Goal: Contribute content: Contribute content

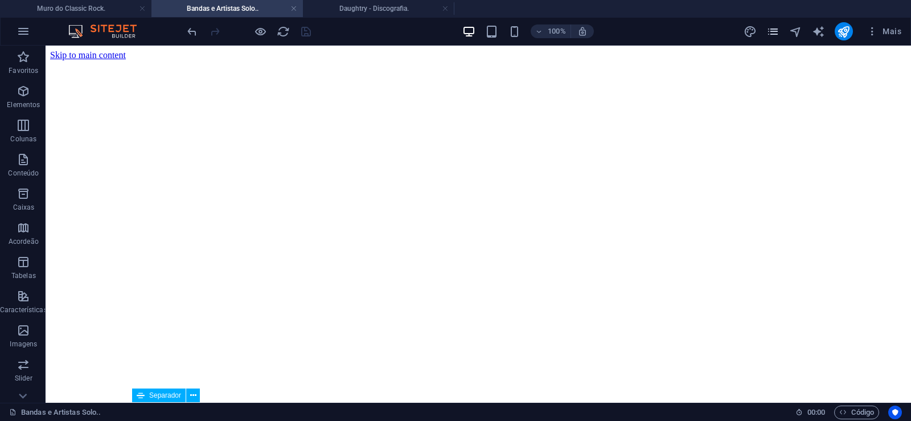
click at [774, 32] on icon "pages" at bounding box center [773, 31] width 13 height 13
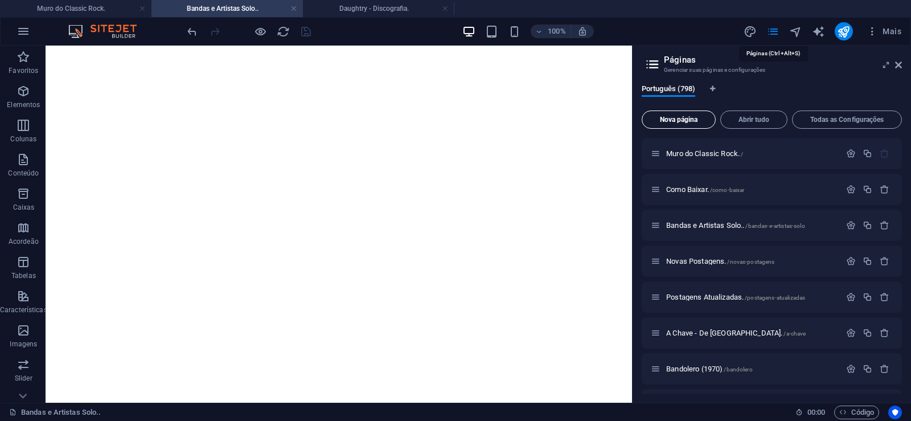
scroll to position [174, 0]
click at [667, 121] on span "Nova página" at bounding box center [679, 119] width 64 height 7
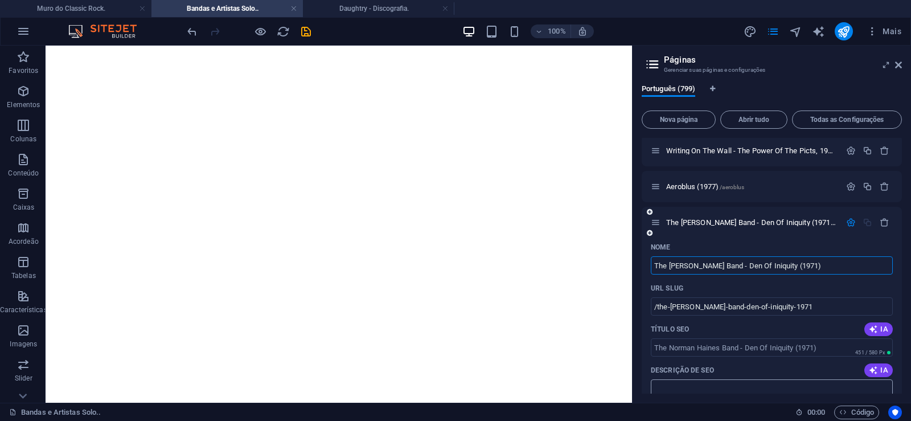
type input "The [PERSON_NAME] Band - Den Of Iniquity (1971)"
type input "/the-[PERSON_NAME]-band-den-of-iniquity-1971"
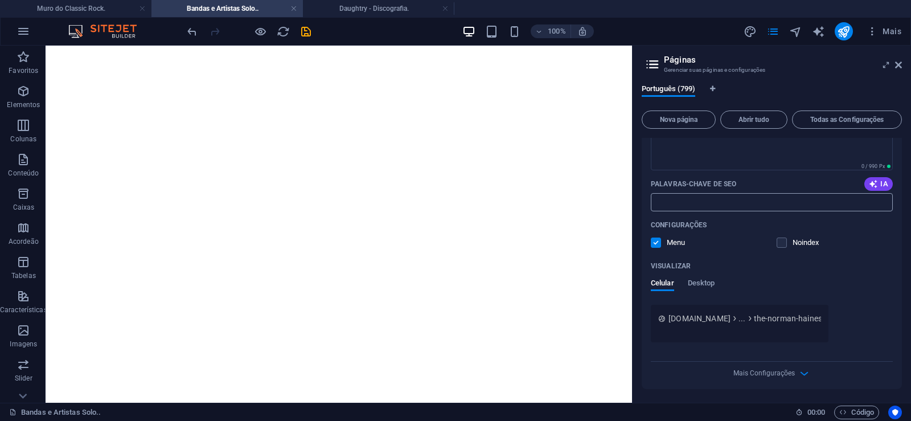
click at [677, 200] on input "Palavras-chave de SEO" at bounding box center [772, 202] width 242 height 18
paste input "The [PERSON_NAME] Band - Den Of Iniquity (1971) Download."
type input "The [PERSON_NAME] Band - Den Of Iniquity (1971) Download."
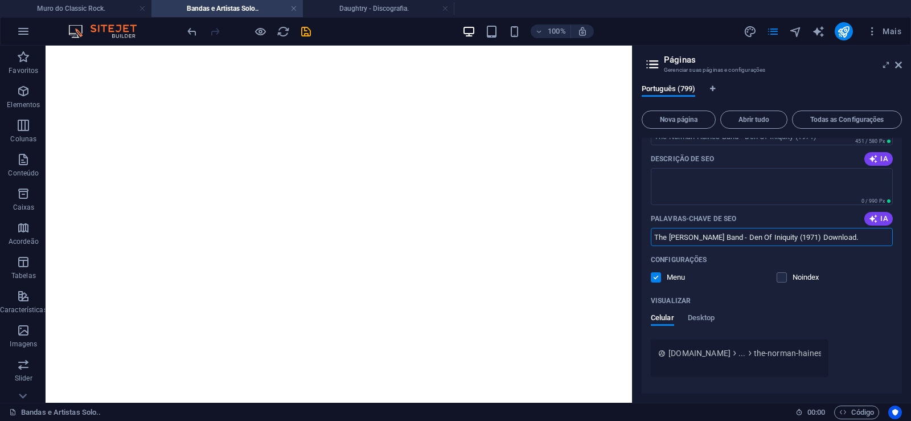
scroll to position [28759, 0]
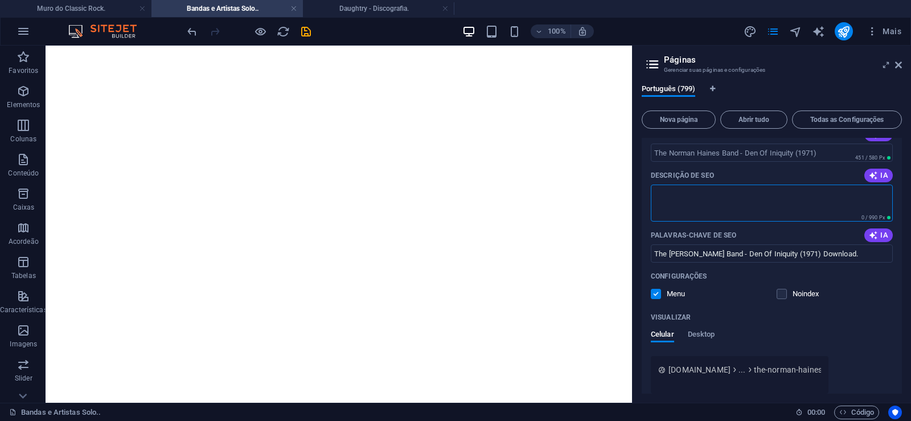
click at [726, 199] on textarea "Descrição de SEO" at bounding box center [772, 203] width 242 height 37
paste textarea "The [PERSON_NAME] Band foi uma banda de rock britânica formada na cidade de [GE…"
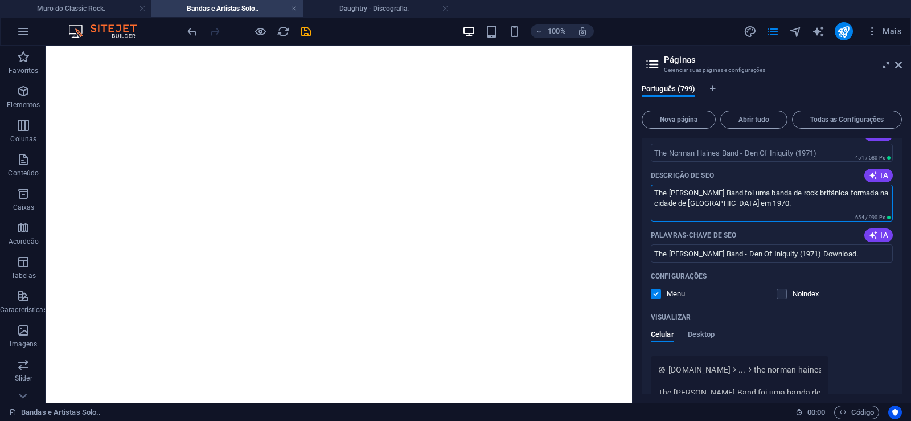
click at [720, 164] on div "Nome The [PERSON_NAME] Band - Den Of Iniquity (1971) ​ URL SLUG /the-norman-hai…" at bounding box center [772, 258] width 260 height 431
type textarea "The [PERSON_NAME] Band foi uma banda de rock britânica formada na cidade de [GE…"
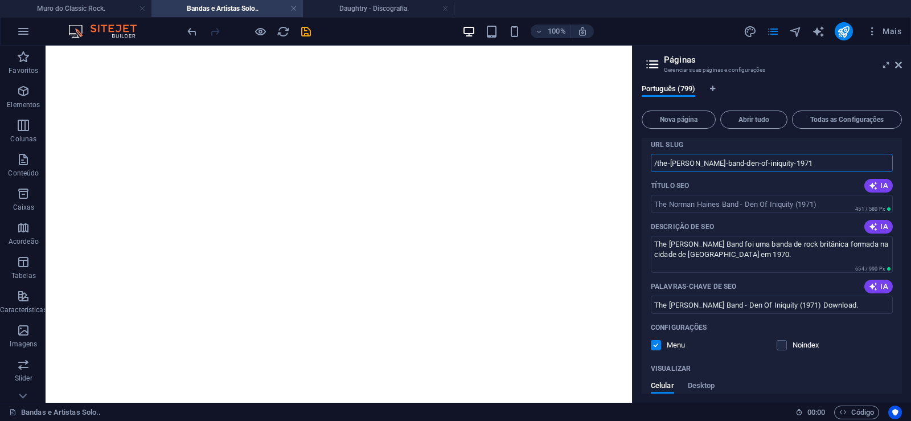
drag, startPoint x: 719, startPoint y: 162, endPoint x: 710, endPoint y: 163, distance: 9.2
click at [710, 163] on input "/the-[PERSON_NAME]-band-den-of-iniquity-1971" at bounding box center [772, 163] width 242 height 18
click at [725, 162] on input "/the-[PERSON_NAME]-band-den-of-iniquity-1971" at bounding box center [772, 163] width 242 height 18
drag, startPoint x: 739, startPoint y: 163, endPoint x: 657, endPoint y: 175, distance: 82.8
click at [657, 172] on input "/the-[PERSON_NAME]-band-den-of-iniquity-1971" at bounding box center [772, 163] width 242 height 18
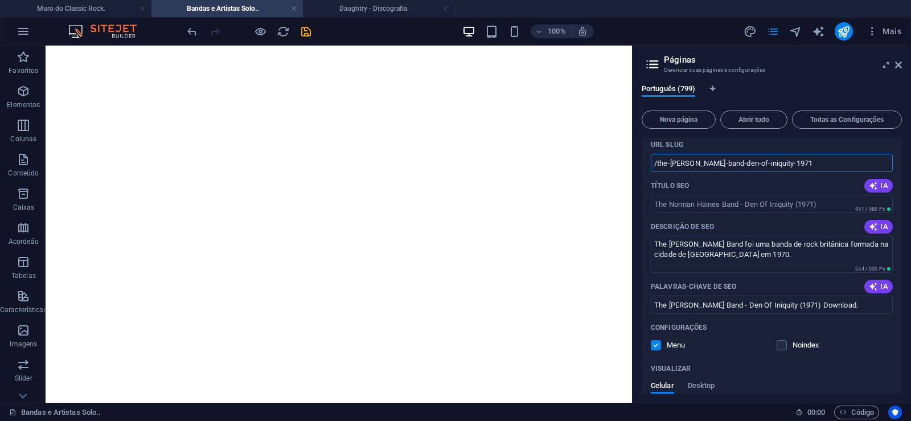
click at [741, 167] on input "/the-[PERSON_NAME]-band-den-of-iniquity-1971" at bounding box center [772, 163] width 242 height 18
drag, startPoint x: 740, startPoint y: 165, endPoint x: 838, endPoint y: 173, distance: 98.3
click at [838, 172] on input "/the-[PERSON_NAME]-band-den-of-iniquity-1971" at bounding box center [772, 163] width 242 height 18
type input "/the-norman-haines-band"
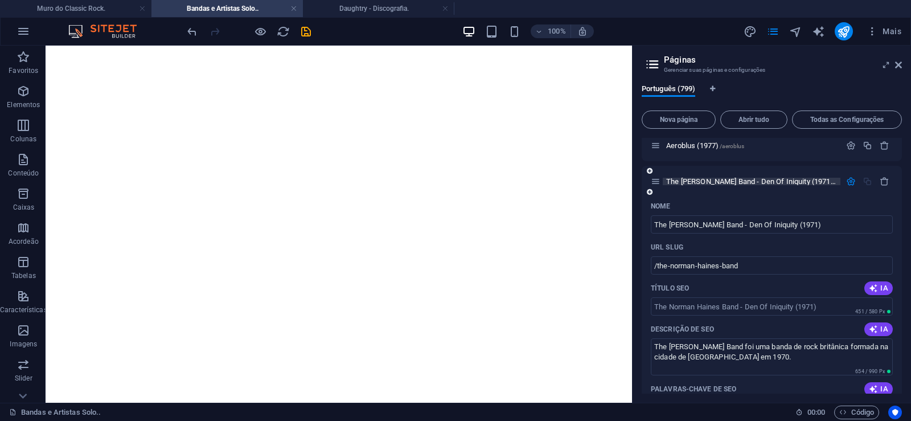
click at [700, 184] on span "The [PERSON_NAME] Band - Den Of Iniquity (1971) /the-norman-haines-band" at bounding box center [783, 181] width 235 height 9
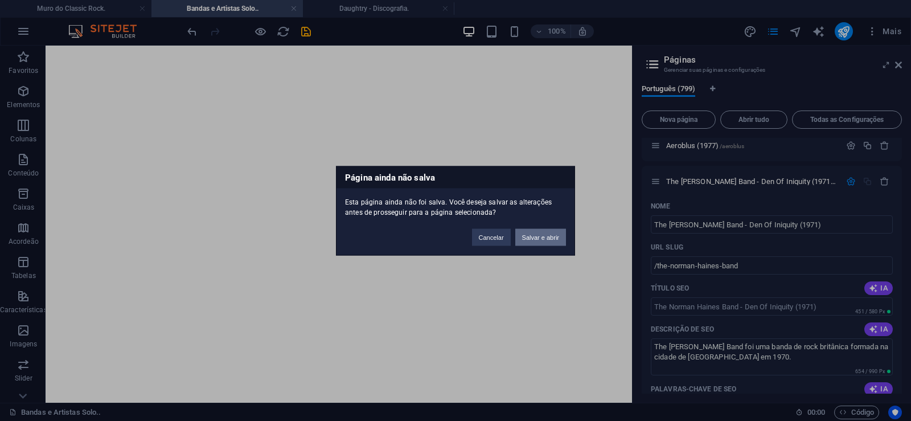
click at [543, 238] on button "Salvar e abrir" at bounding box center [540, 236] width 51 height 17
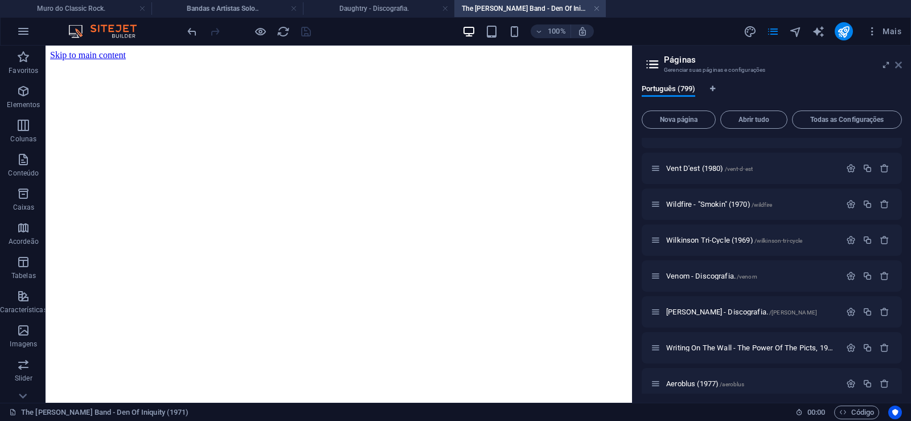
scroll to position [0, 0]
click at [898, 64] on icon at bounding box center [898, 64] width 7 height 9
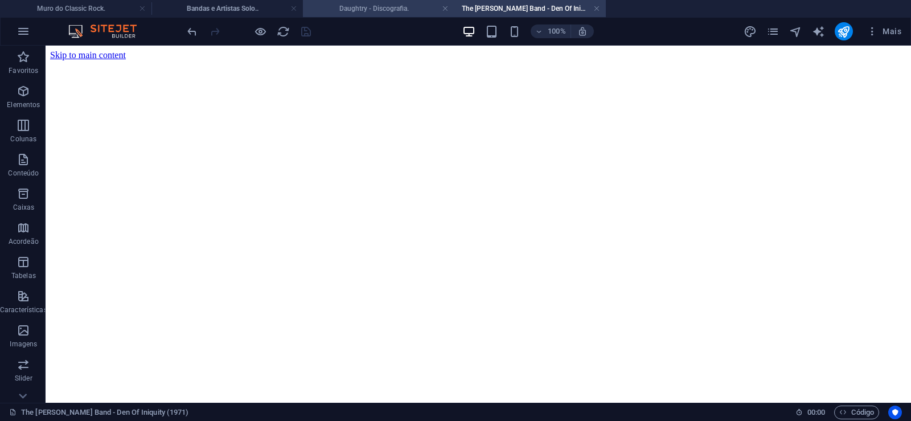
click at [351, 11] on h4 "Daughtry - Discografia." at bounding box center [378, 8] width 151 height 13
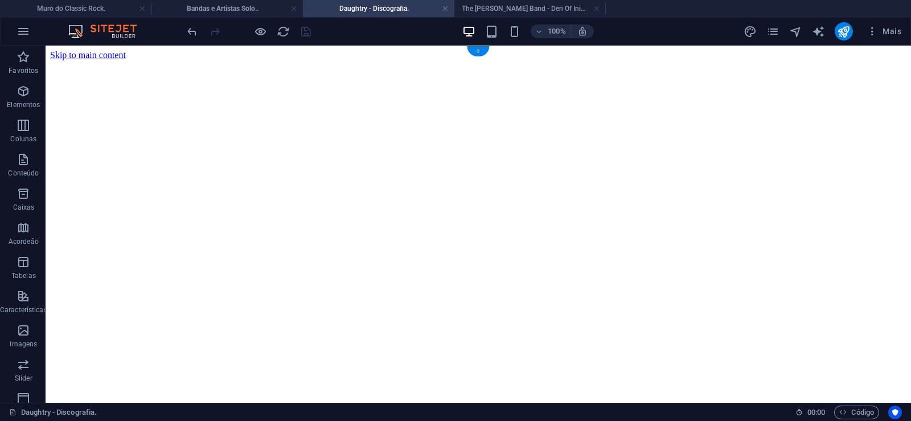
click figure
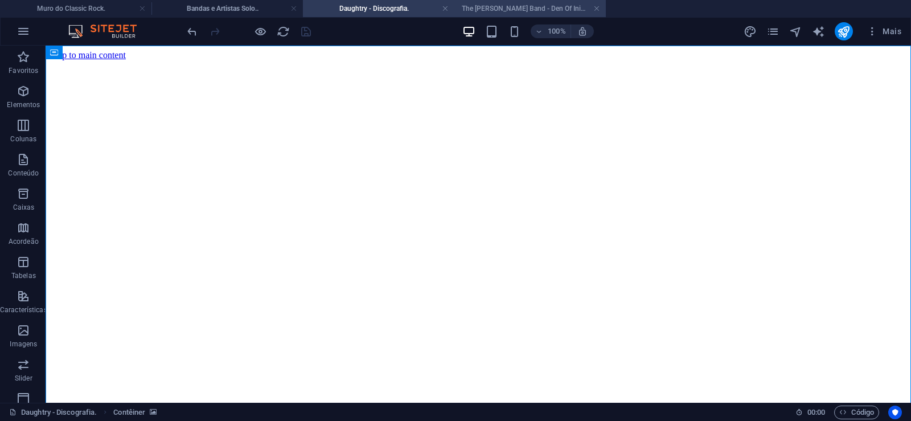
click at [498, 5] on h4 "The [PERSON_NAME] Band - Den Of Iniquity (1971)" at bounding box center [529, 8] width 151 height 13
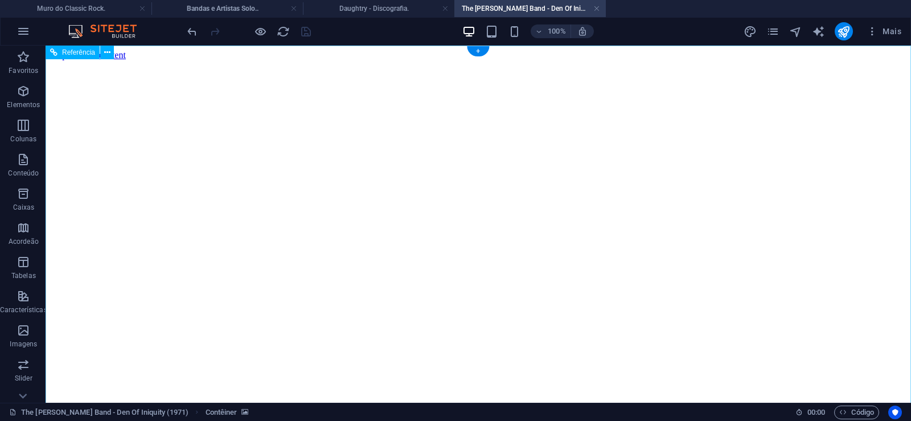
click at [99, 60] on figure at bounding box center [478, 60] width 857 height 0
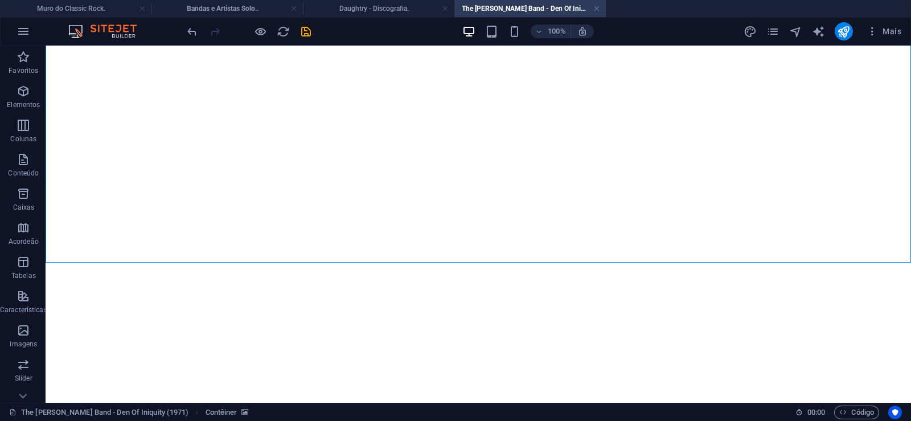
scroll to position [7918, 0]
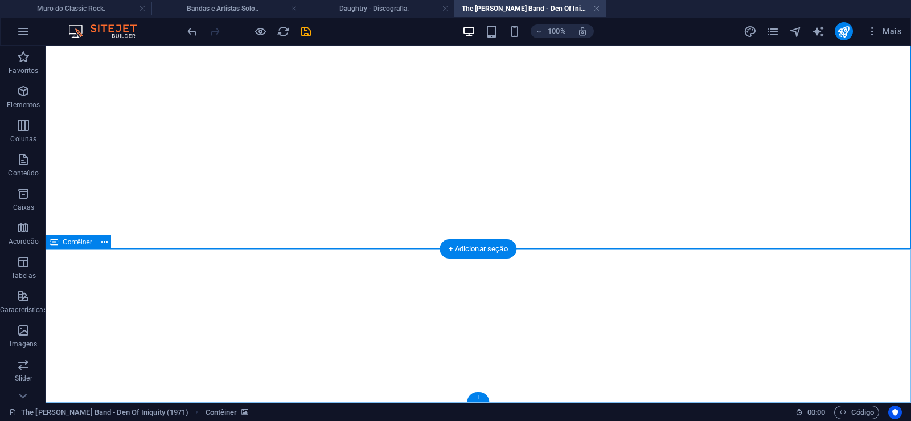
click div "Solte o conteúdo aqui ou Adicionar elementos Colar área de transferência"
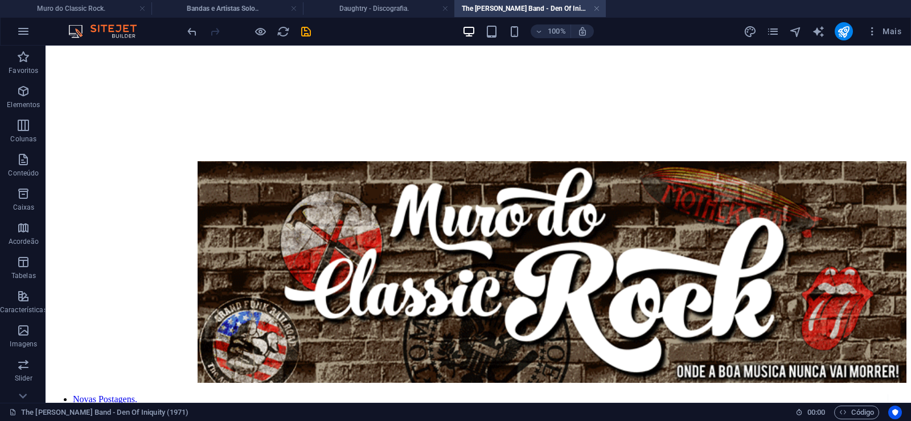
scroll to position [0, 0]
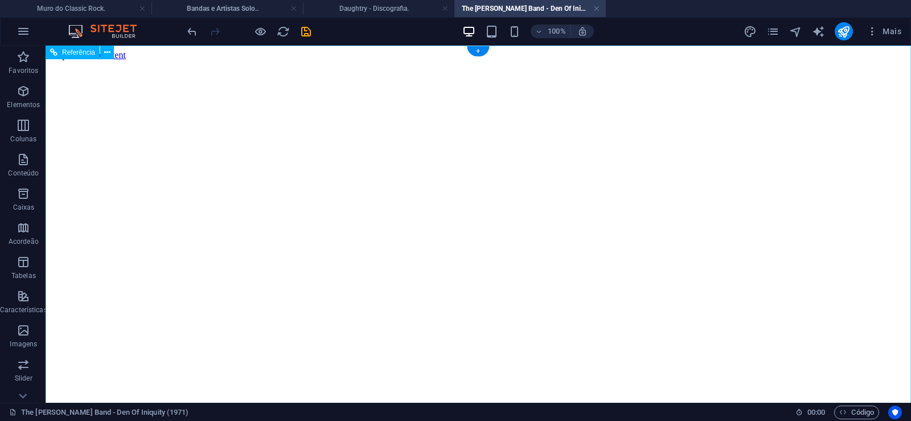
click figure
click div "Daughtry - Discografia."
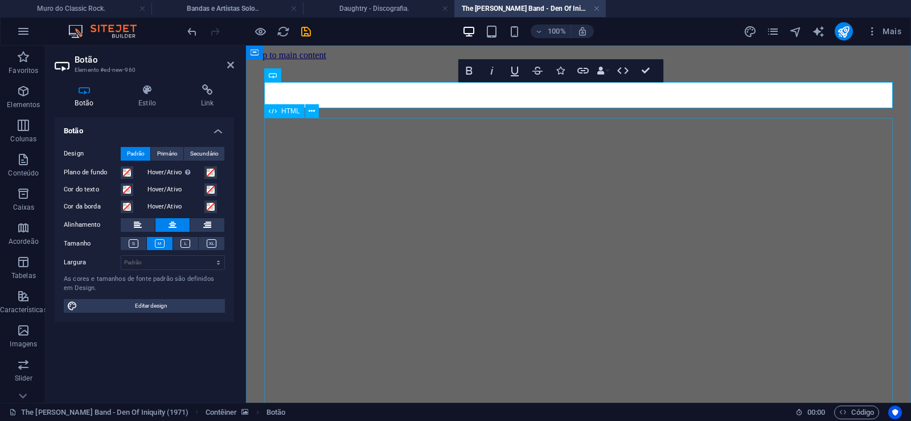
scroll to position [115, 7]
click div "Daughtry é uma banda norte-americana de rock liderada pelo ex-participante do p…"
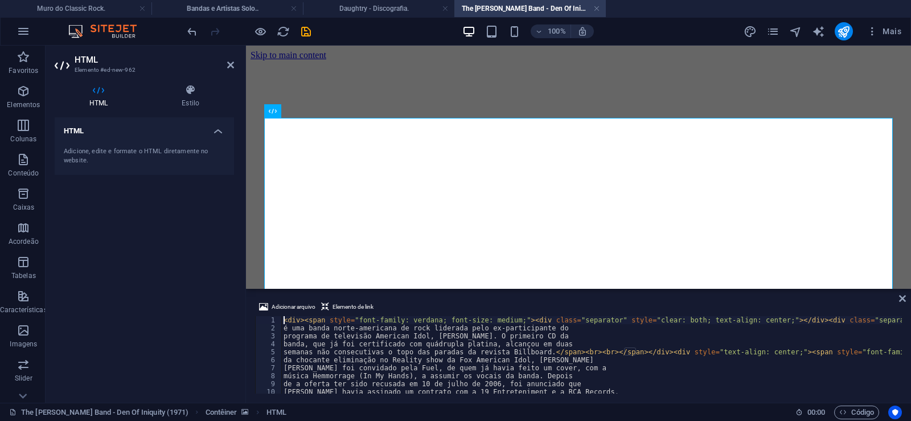
type textarea "[PERSON_NAME] foi convidado pela Fuel, de quem já havia feito um cover, com a"
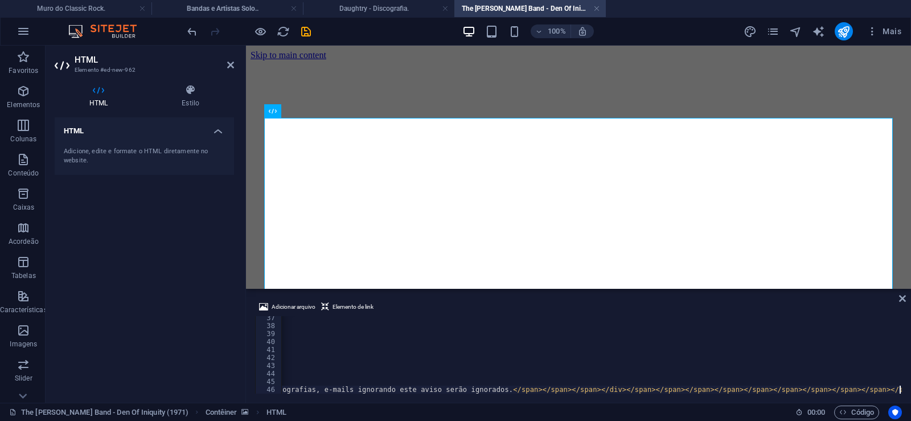
scroll to position [0, 31299]
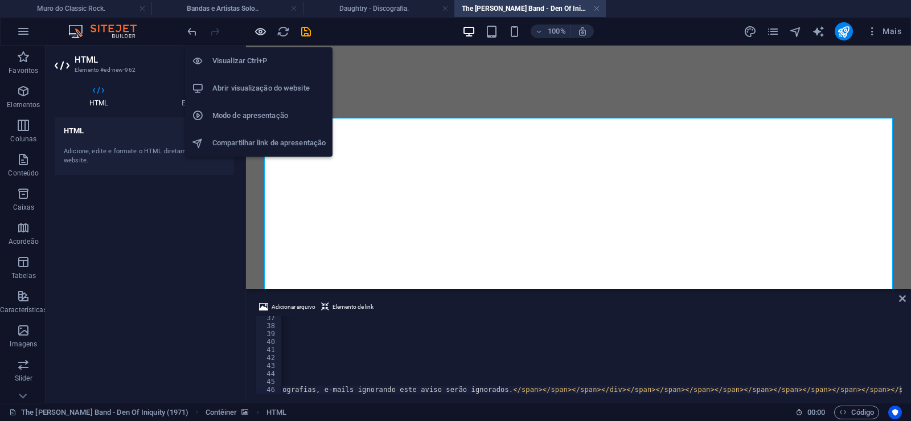
click at [261, 27] on icon "button" at bounding box center [260, 31] width 13 height 13
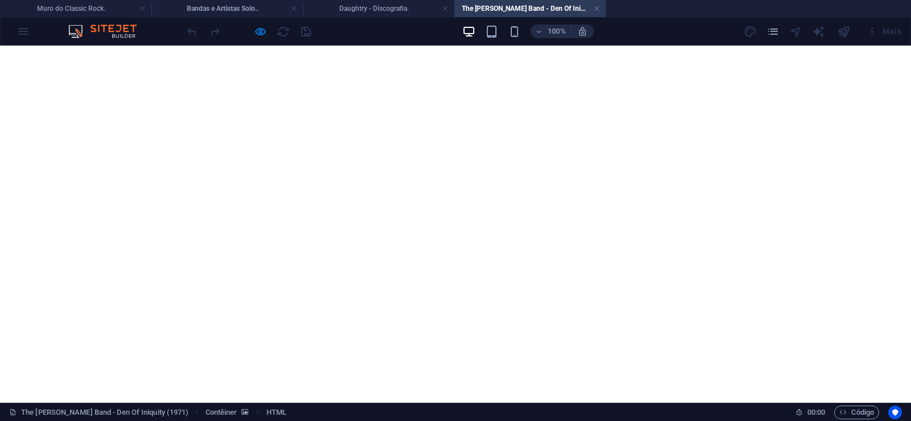
scroll to position [103, 0]
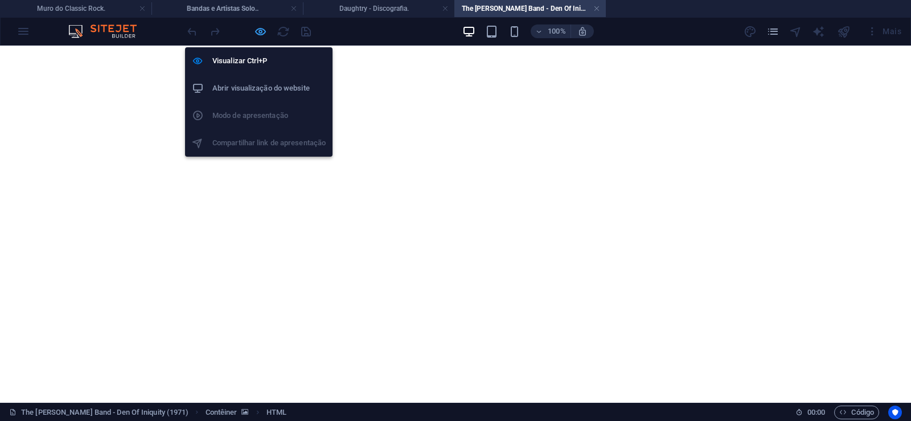
click at [260, 33] on icon "button" at bounding box center [260, 31] width 13 height 13
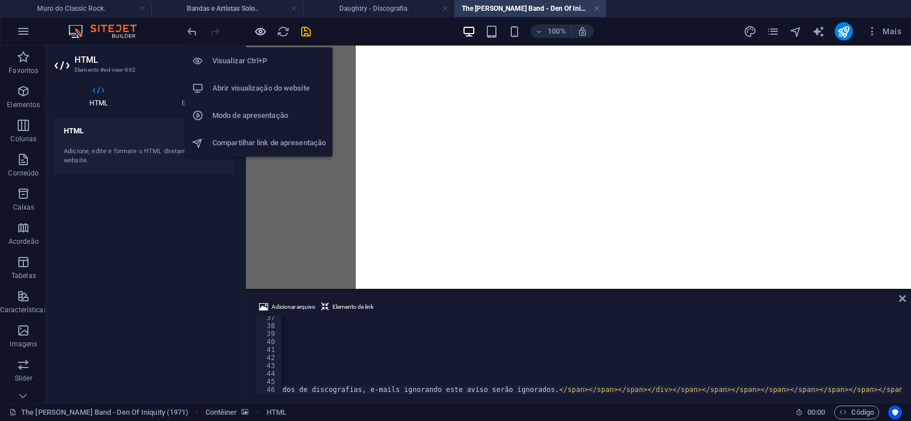
scroll to position [0, 31254]
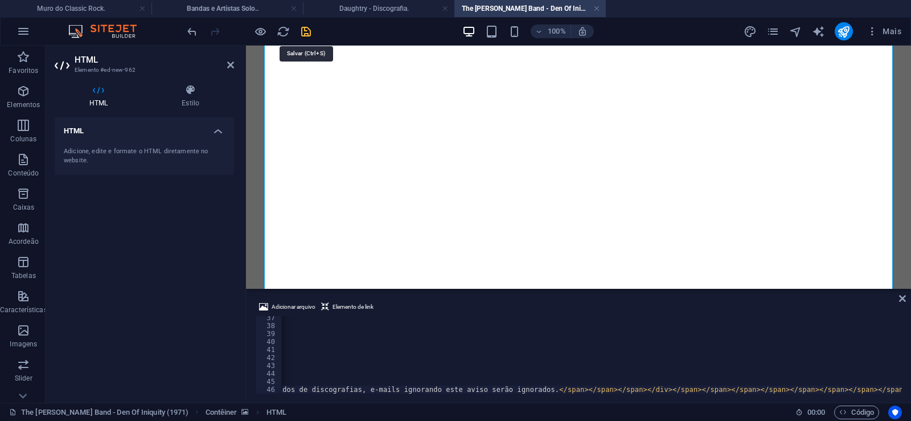
click at [306, 35] on icon "save" at bounding box center [306, 31] width 13 height 13
click at [596, 9] on link at bounding box center [596, 8] width 7 height 11
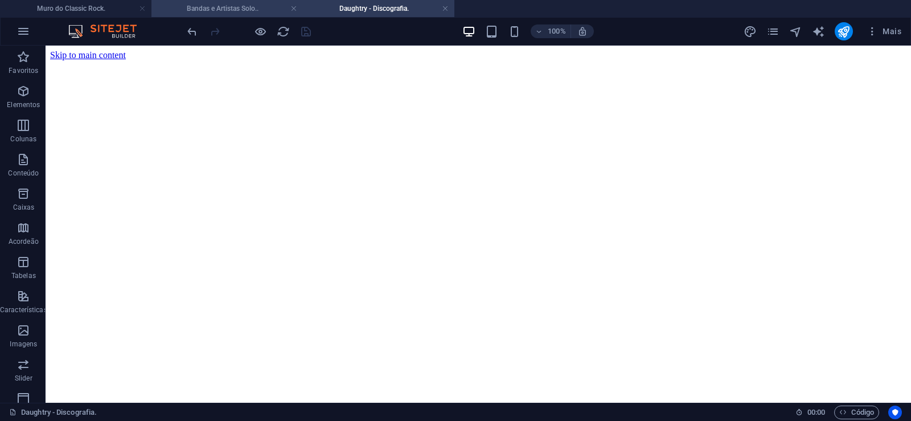
click at [239, 9] on h4 "Bandas e Artistas Solo.." at bounding box center [226, 8] width 151 height 13
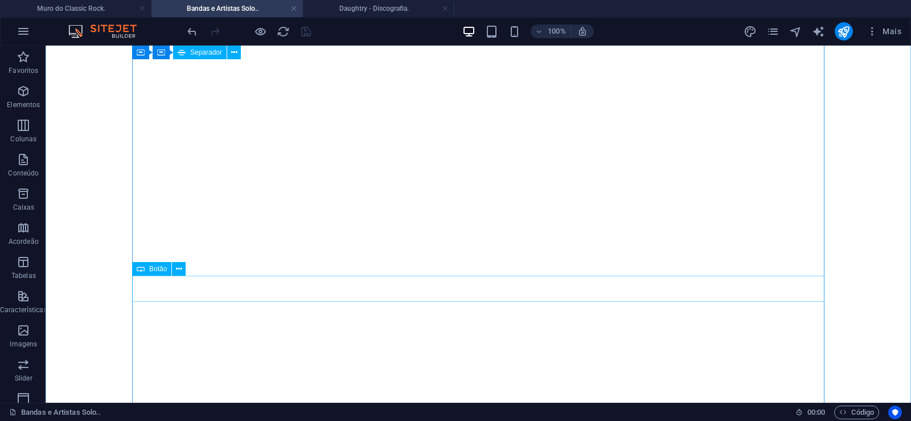
scroll to position [25840, 0]
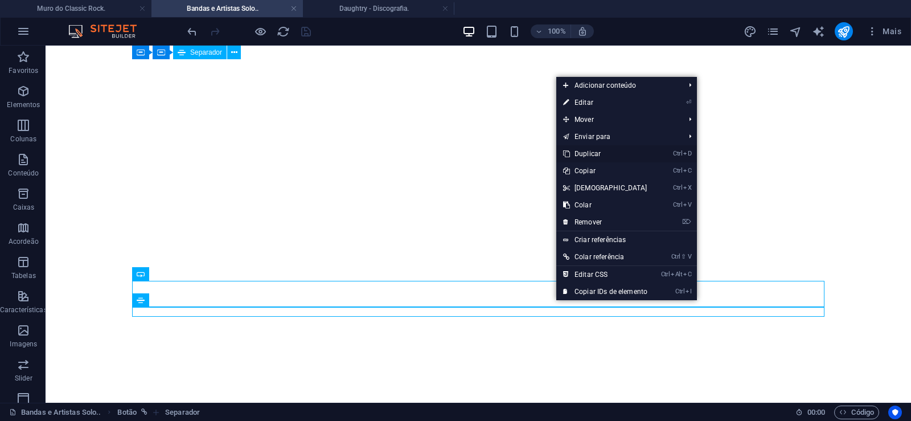
click at [579, 155] on link "Ctrl D Duplicar" at bounding box center [605, 153] width 98 height 17
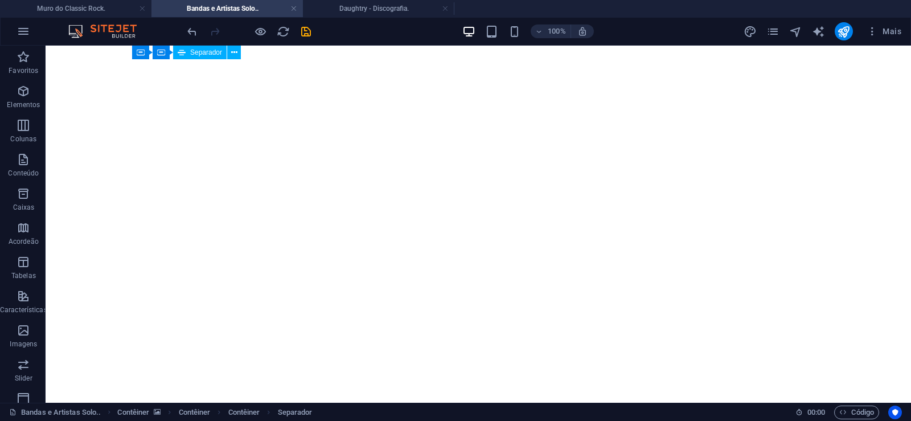
drag, startPoint x: 562, startPoint y: 339, endPoint x: 561, endPoint y: 324, distance: 14.9
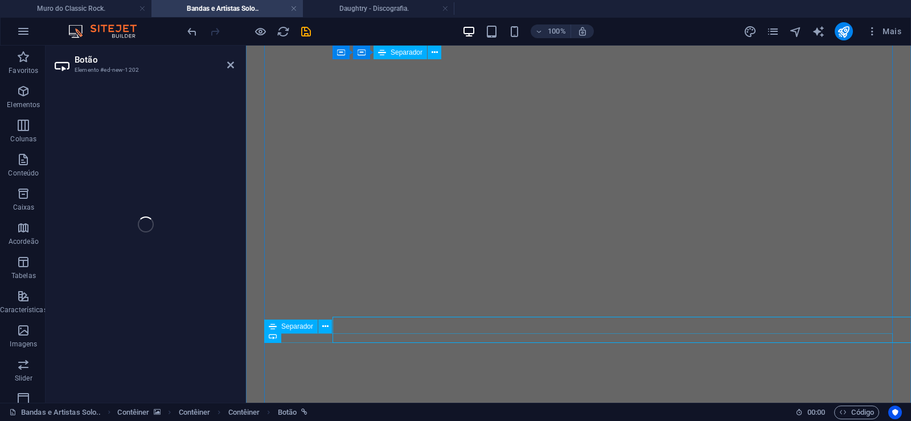
select select "px"
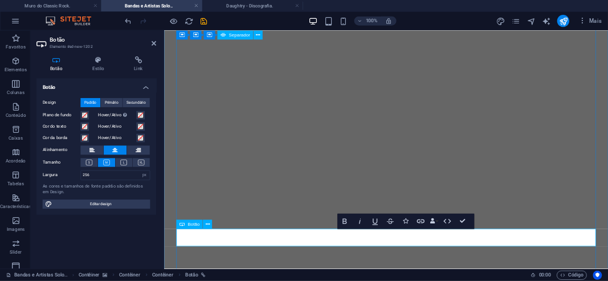
scroll to position [0, 8]
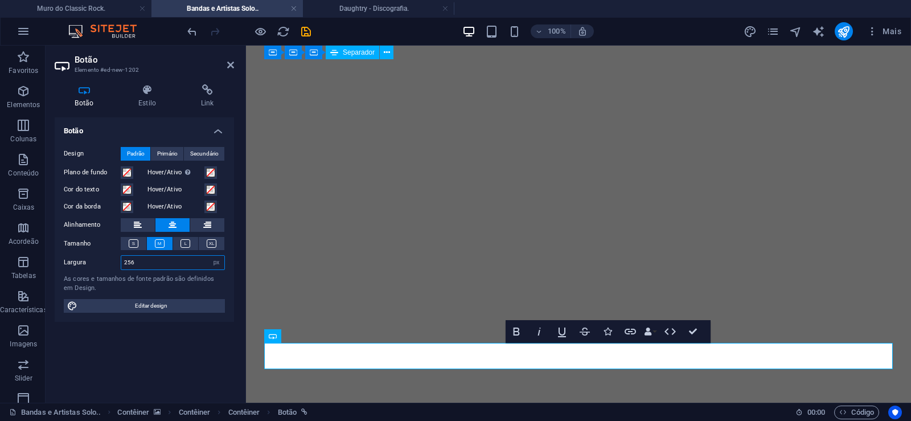
drag, startPoint x: 141, startPoint y: 263, endPoint x: 84, endPoint y: 265, distance: 57.0
click at [121, 265] on input "256" at bounding box center [172, 263] width 103 height 14
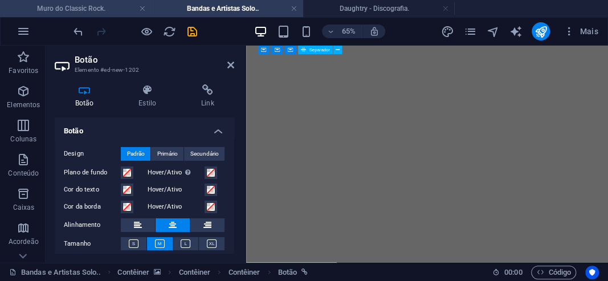
scroll to position [25729, 0]
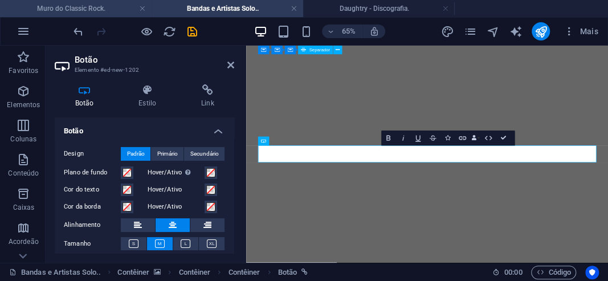
type input "246"
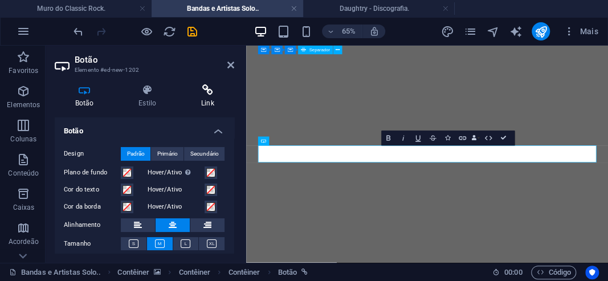
click at [208, 101] on h4 "Link" at bounding box center [208, 96] width 54 height 24
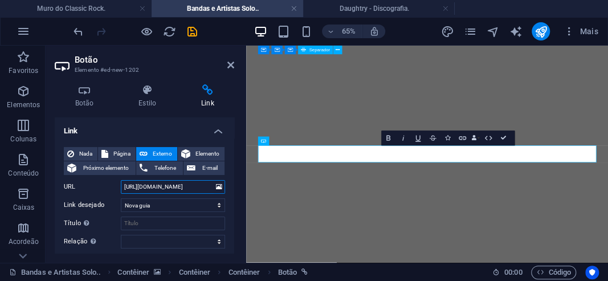
scroll to position [0, 20]
drag, startPoint x: 168, startPoint y: 187, endPoint x: 220, endPoint y: 187, distance: 52.4
click at [220, 187] on input "[URL][DOMAIN_NAME]" at bounding box center [173, 187] width 104 height 14
paste input "orman-haines-band"
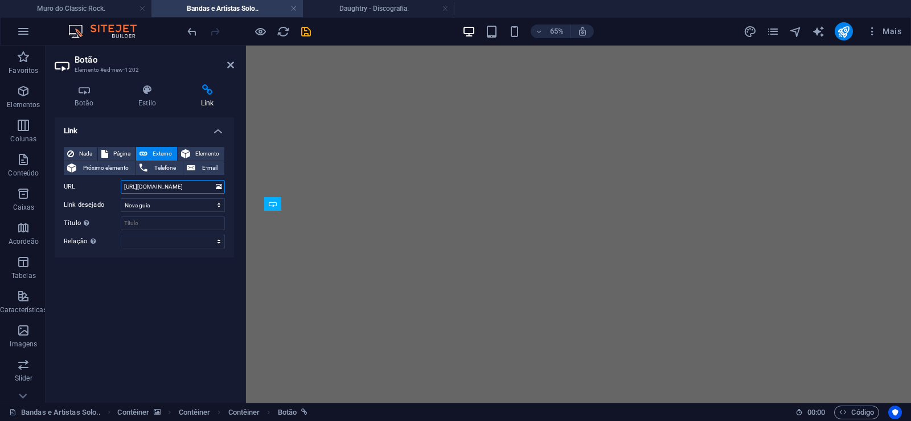
scroll to position [25972, 0]
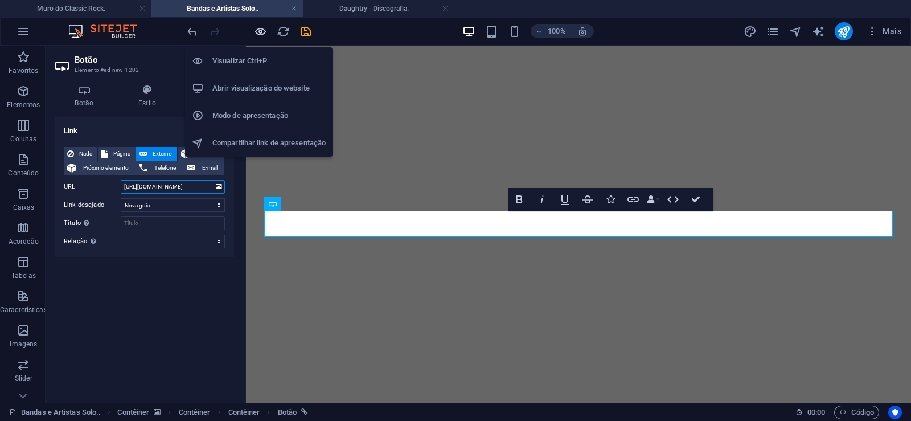
type input "[URL][DOMAIN_NAME]"
click at [261, 31] on icon "button" at bounding box center [260, 31] width 13 height 13
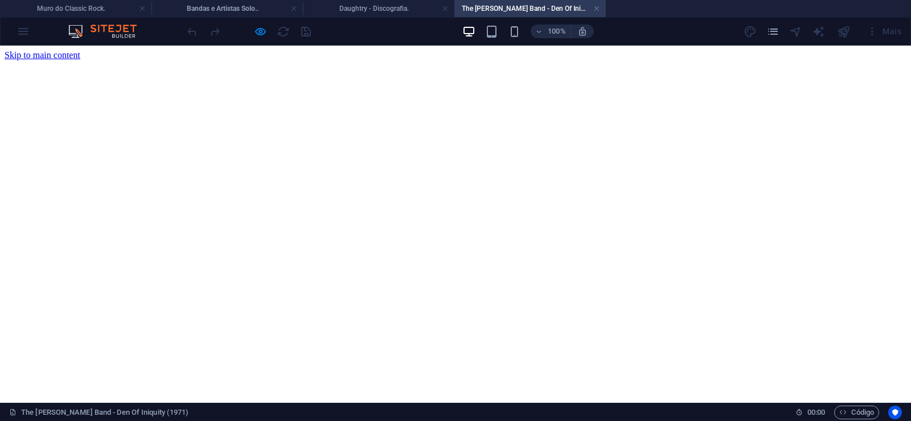
scroll to position [0, 0]
drag, startPoint x: 597, startPoint y: 11, endPoint x: 364, endPoint y: 185, distance: 291.4
click at [597, 11] on link at bounding box center [596, 8] width 7 height 11
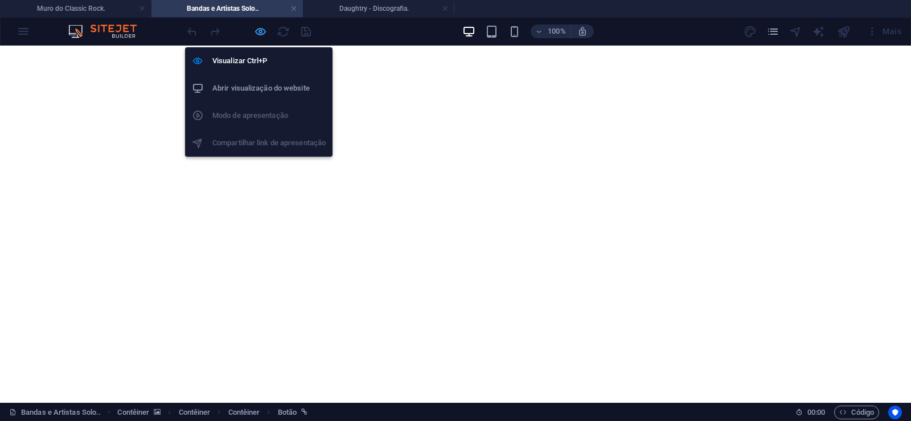
click at [258, 28] on icon "button" at bounding box center [260, 31] width 13 height 13
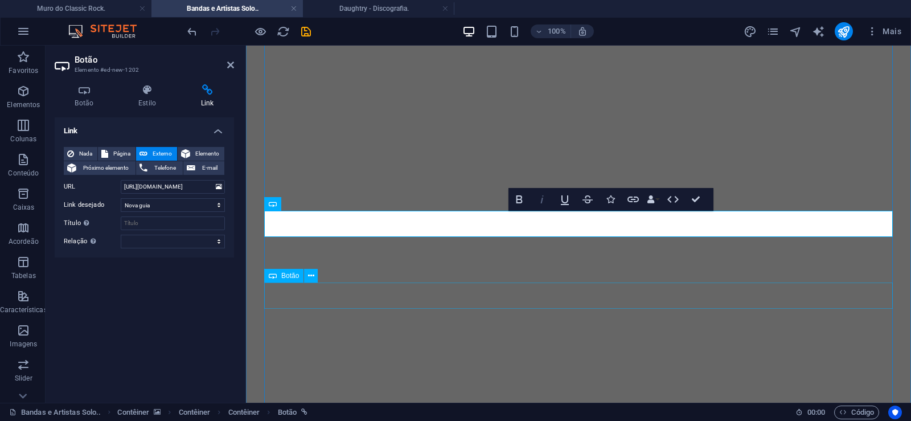
scroll to position [0, 19]
click at [230, 66] on icon at bounding box center [230, 64] width 7 height 9
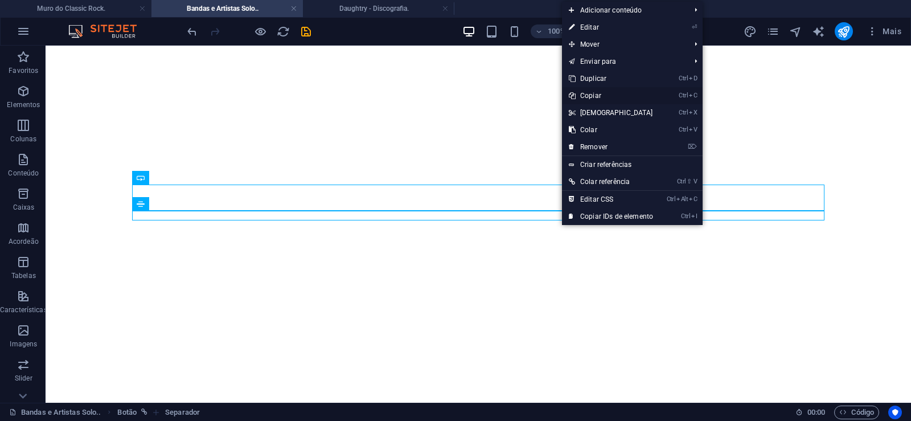
click at [593, 96] on link "Ctrl C Copiar" at bounding box center [611, 95] width 98 height 17
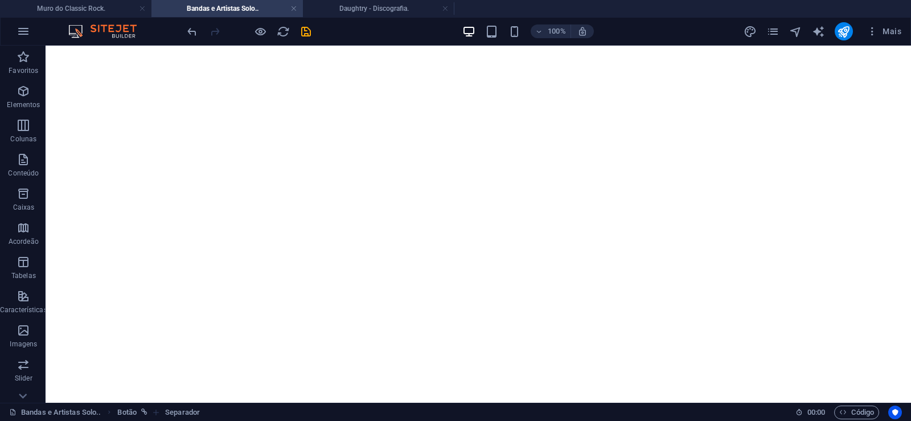
scroll to position [0, 0]
drag, startPoint x: 908, startPoint y: 355, endPoint x: 912, endPoint y: 87, distance: 268.3
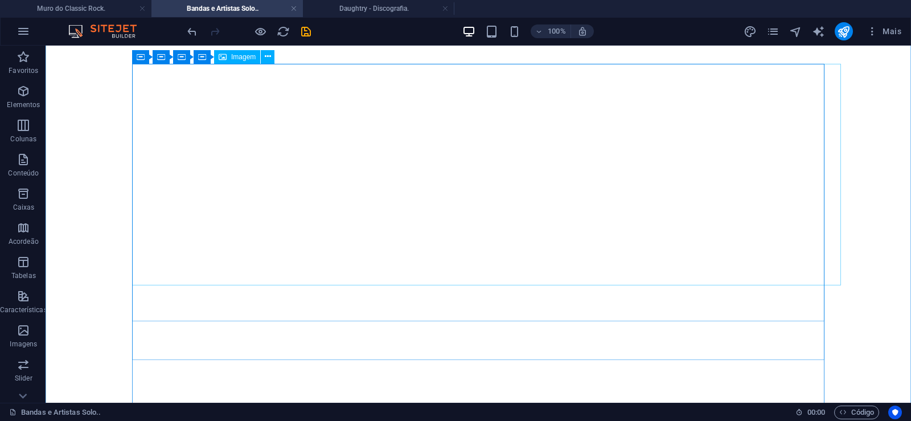
scroll to position [174, 0]
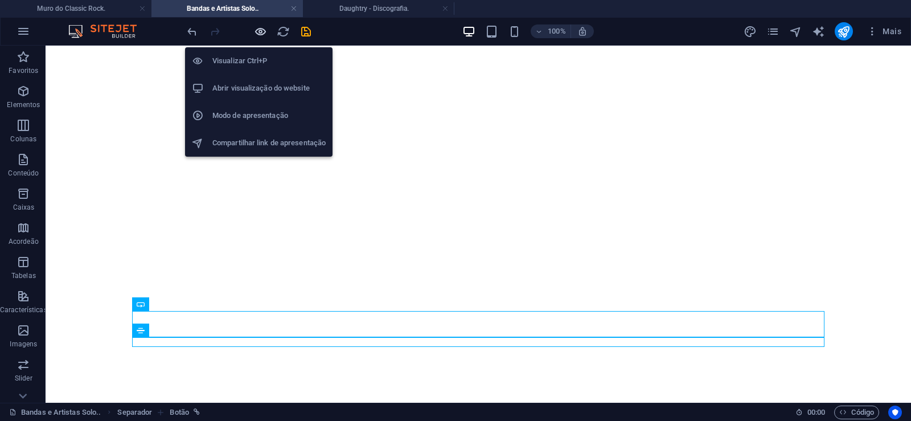
click at [263, 28] on icon "button" at bounding box center [260, 31] width 13 height 13
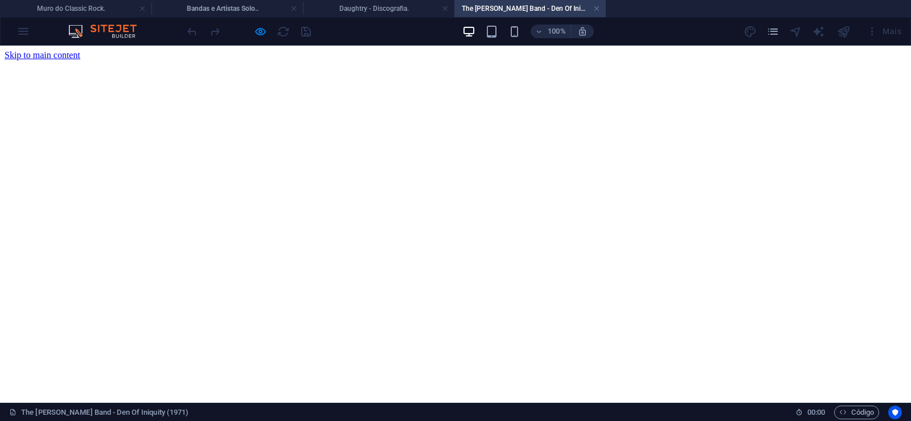
scroll to position [0, 0]
drag, startPoint x: 597, startPoint y: 7, endPoint x: 268, endPoint y: 77, distance: 336.7
click at [597, 7] on link at bounding box center [596, 8] width 7 height 11
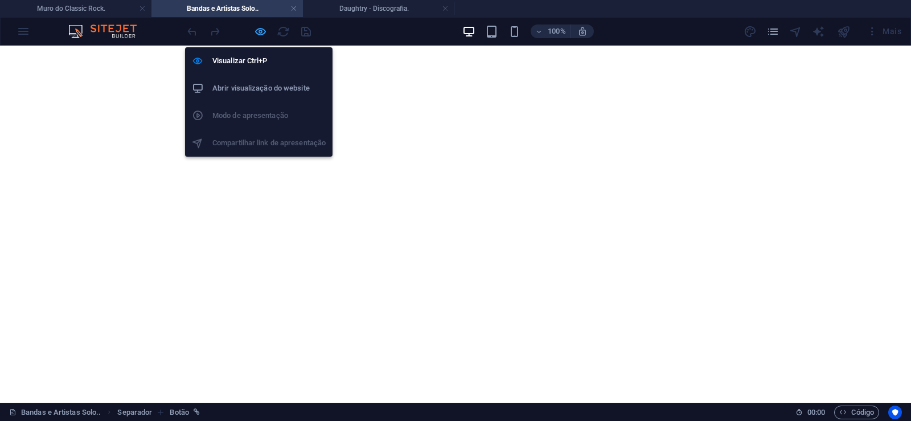
click at [261, 32] on icon "button" at bounding box center [260, 31] width 13 height 13
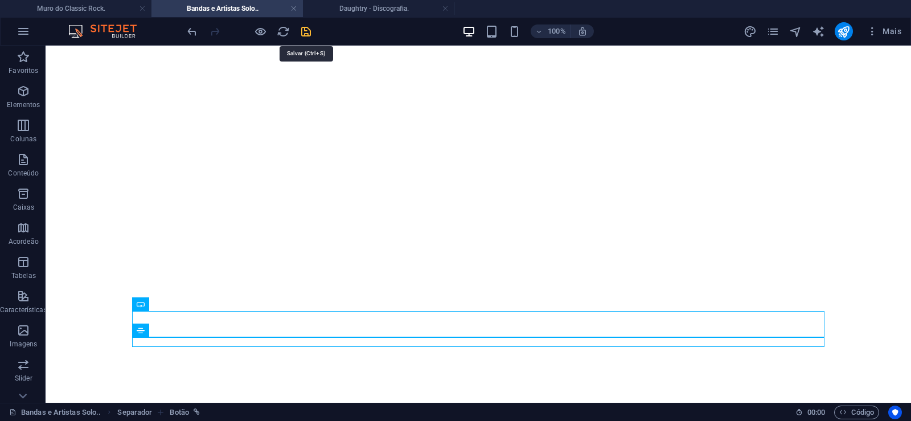
click at [306, 26] on icon "save" at bounding box center [306, 31] width 13 height 13
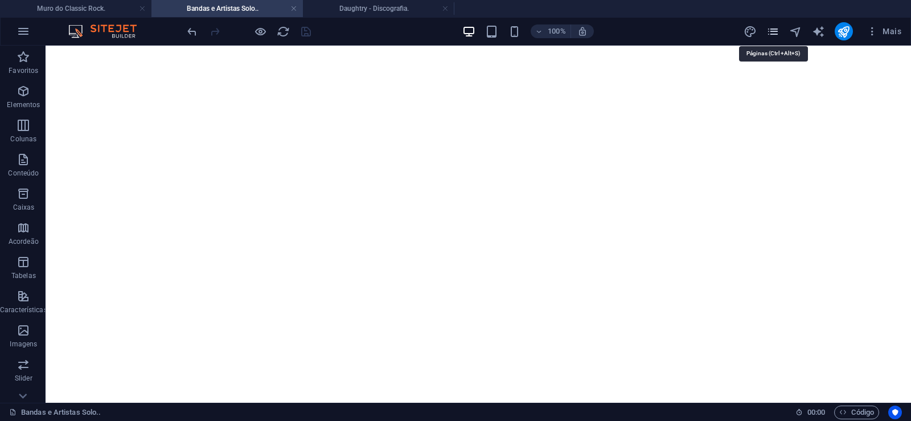
click at [771, 35] on icon "pages" at bounding box center [773, 31] width 13 height 13
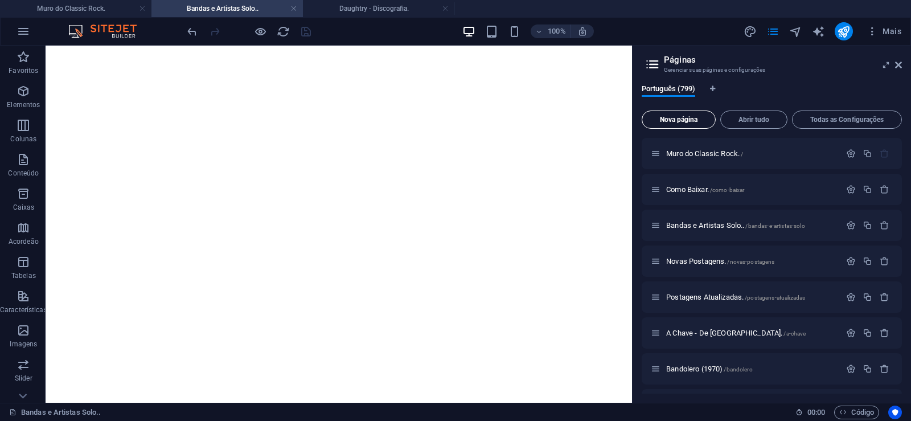
click at [673, 117] on span "Nova página" at bounding box center [679, 119] width 64 height 7
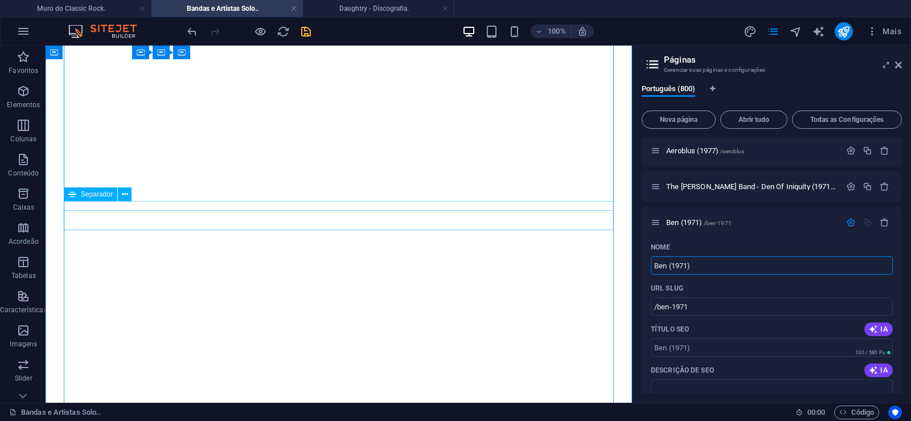
type input "Ben (1971)"
type input "/ben-1971"
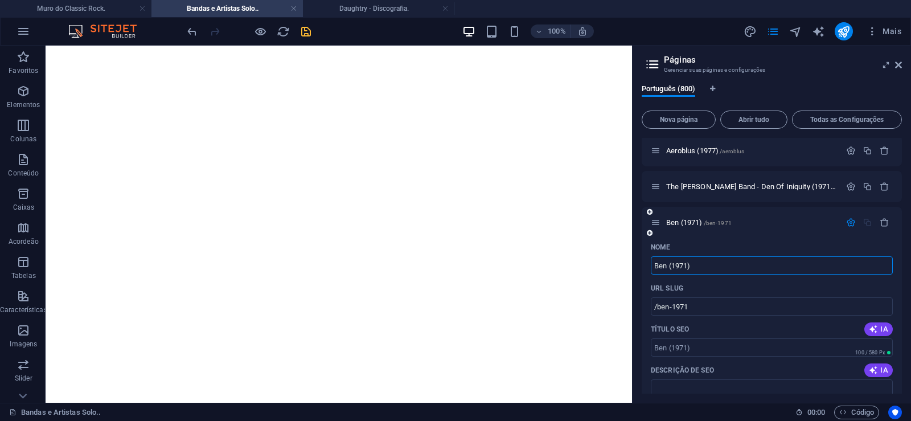
scroll to position [28703, 0]
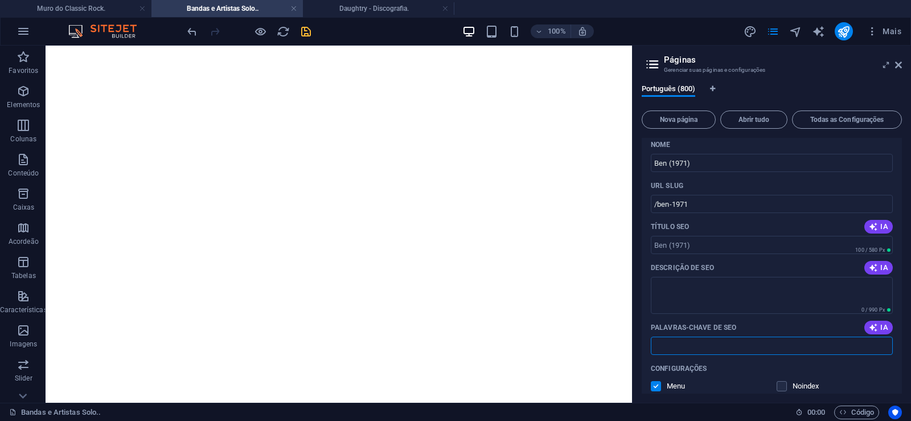
click at [674, 344] on input "Palavras-chave de SEO" at bounding box center [772, 346] width 242 height 18
paste input "Ben (1971) Download."
type input "Ben (1971) Download."
click at [684, 296] on textarea "Descrição de SEO" at bounding box center [772, 295] width 242 height 37
paste textarea "Ben é um ambicioso projeto do grupo homônimo, lançado em 1971 pelo respeitado e…"
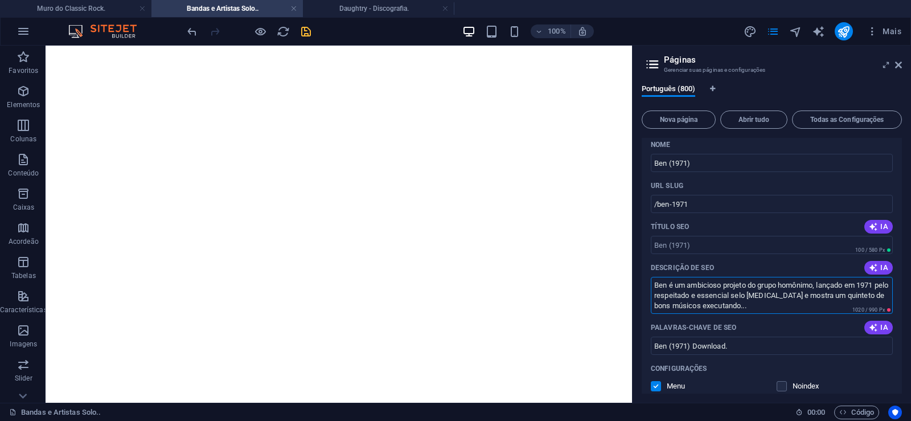
click at [701, 306] on textarea "Ben é um ambicioso projeto do grupo homônimo, lançado em 1971 pelo respeitado e…" at bounding box center [772, 295] width 242 height 37
drag, startPoint x: 702, startPoint y: 306, endPoint x: 747, endPoint y: 304, distance: 45.6
click at [752, 304] on textarea "Ben é um ambicioso projeto do grupo homônimo, lançado em 1971 pelo respeitado e…" at bounding box center [772, 295] width 242 height 37
click at [705, 309] on textarea "Ben é um ambicioso projeto do grupo homônimo, lançado em 1971 pelo respeitado e…" at bounding box center [772, 295] width 242 height 37
click at [703, 306] on textarea "Ben é um ambicioso projeto do grupo homônimo, lançado em 1971 pelo respeitado e…" at bounding box center [772, 295] width 242 height 37
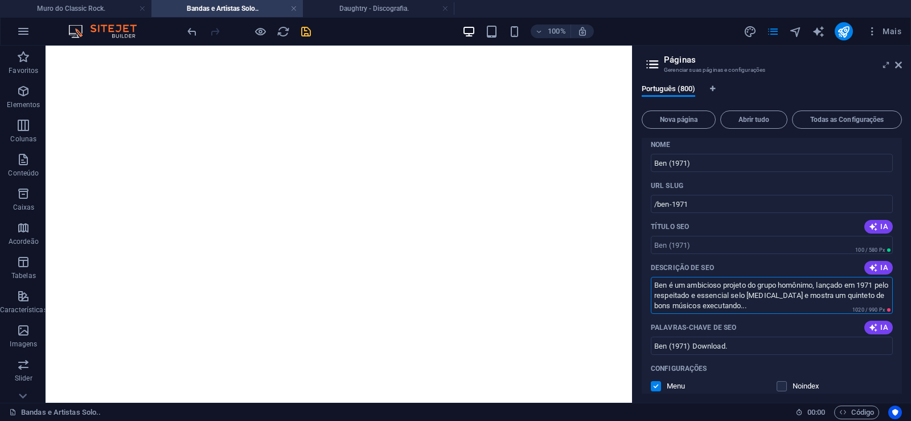
click at [705, 305] on textarea "Ben é um ambicioso projeto do grupo homônimo, lançado em 1971 pelo respeitado e…" at bounding box center [772, 295] width 242 height 37
drag, startPoint x: 700, startPoint y: 306, endPoint x: 754, endPoint y: 305, distance: 54.1
click at [754, 305] on textarea "Ben é um ambicioso projeto do grupo homônimo, lançado em 1971 pelo respeitado e…" at bounding box center [772, 295] width 242 height 37
type textarea "Ben é um ambicioso projeto do grupo homônimo, lançado em 1971 pelo respeitado e…"
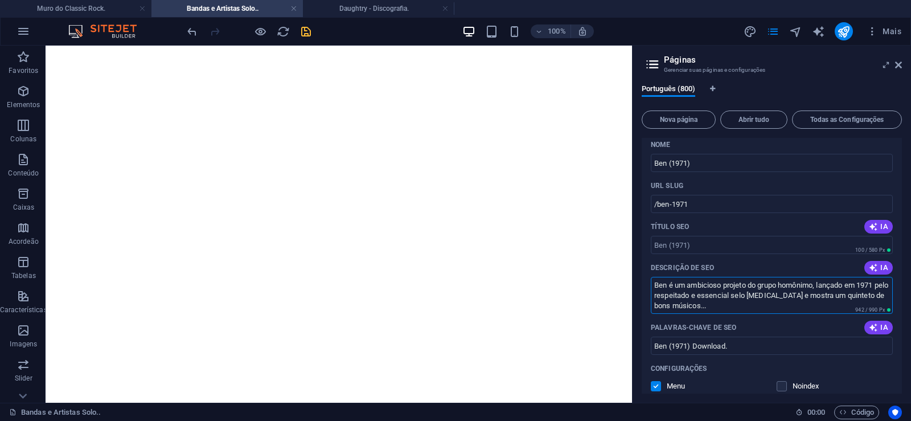
scroll to position [28652, 0]
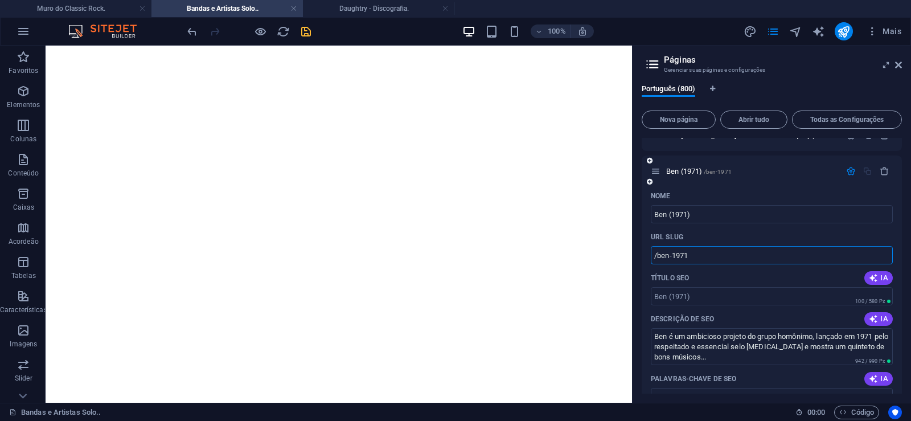
drag, startPoint x: 670, startPoint y: 254, endPoint x: 657, endPoint y: 264, distance: 16.3
click at [657, 264] on input "/ben-1971" at bounding box center [772, 255] width 242 height 18
click at [671, 261] on input "/ben-1971" at bounding box center [772, 255] width 242 height 18
drag, startPoint x: 671, startPoint y: 254, endPoint x: 720, endPoint y: 256, distance: 49.0
click at [720, 256] on input "/ben-1971" at bounding box center [772, 255] width 242 height 18
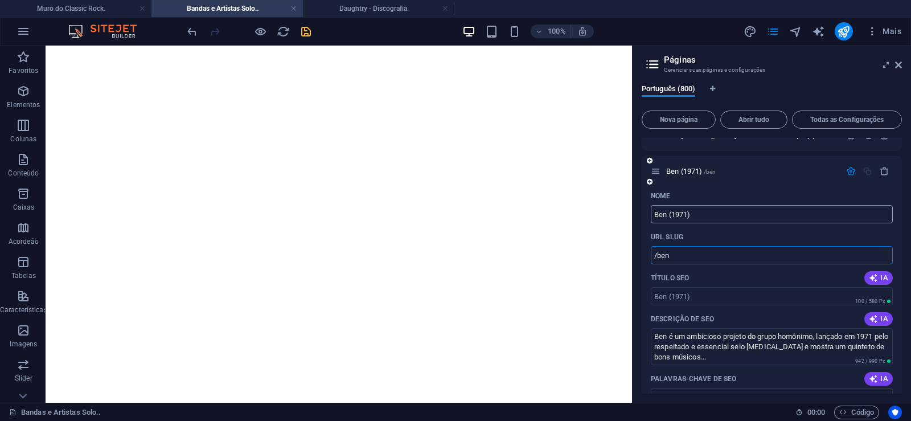
type input "/ben"
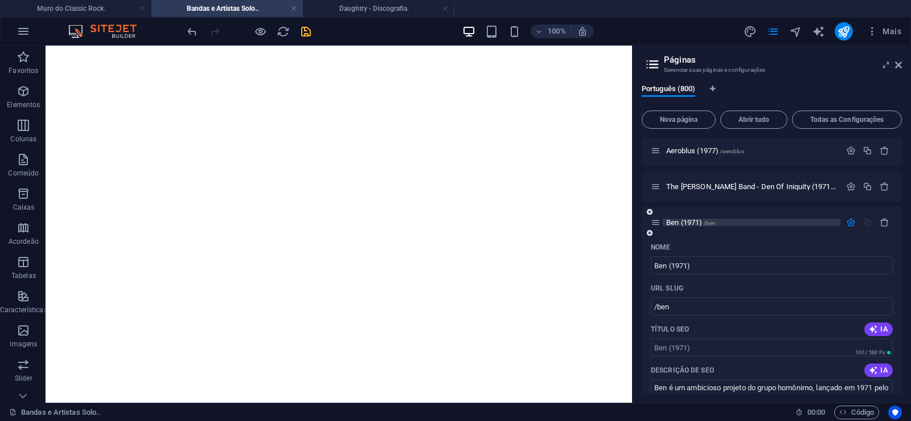
click at [675, 222] on span "Ben (1971) /ben" at bounding box center [691, 222] width 50 height 9
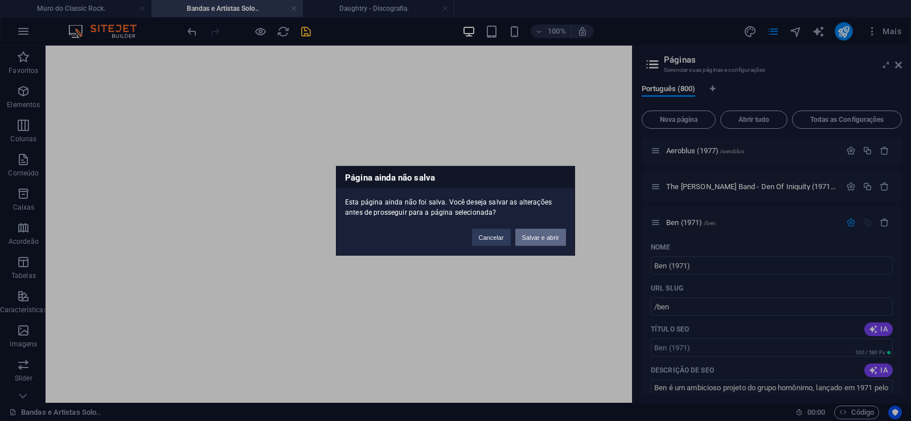
click at [549, 241] on button "Salvar e abrir" at bounding box center [540, 236] width 51 height 17
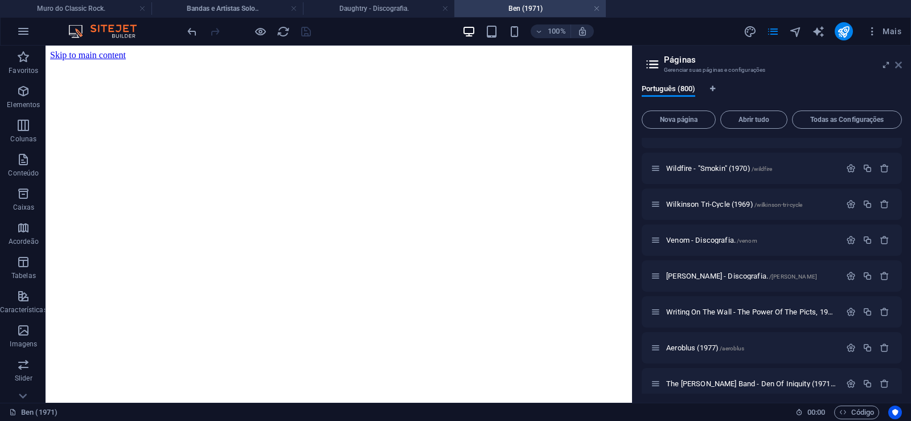
scroll to position [0, 0]
click at [900, 65] on icon at bounding box center [898, 64] width 7 height 9
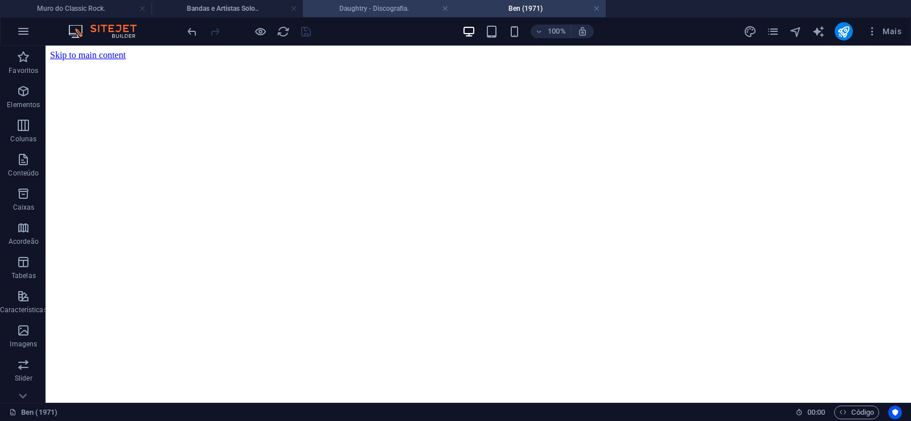
click at [364, 5] on h4 "Daughtry - Discografia." at bounding box center [378, 8] width 151 height 13
click figure
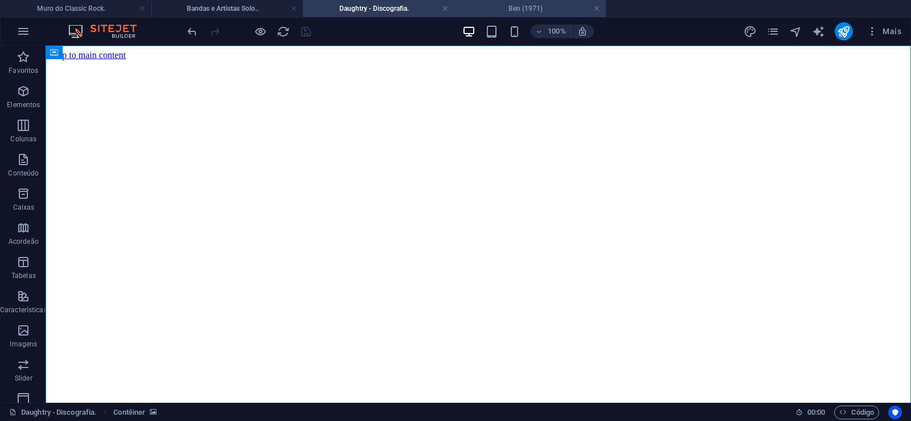
click at [505, 7] on h4 "Ben (1971)" at bounding box center [529, 8] width 151 height 13
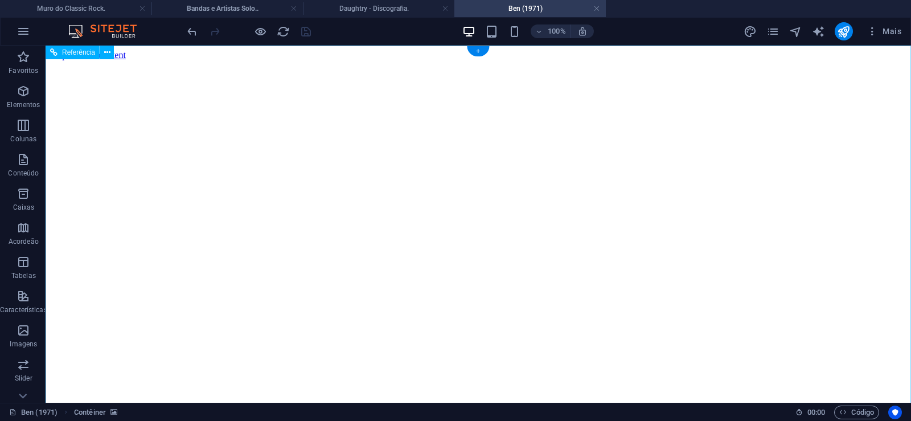
click at [72, 60] on figure at bounding box center [478, 60] width 857 height 0
click at [66, 60] on figure at bounding box center [478, 60] width 857 height 0
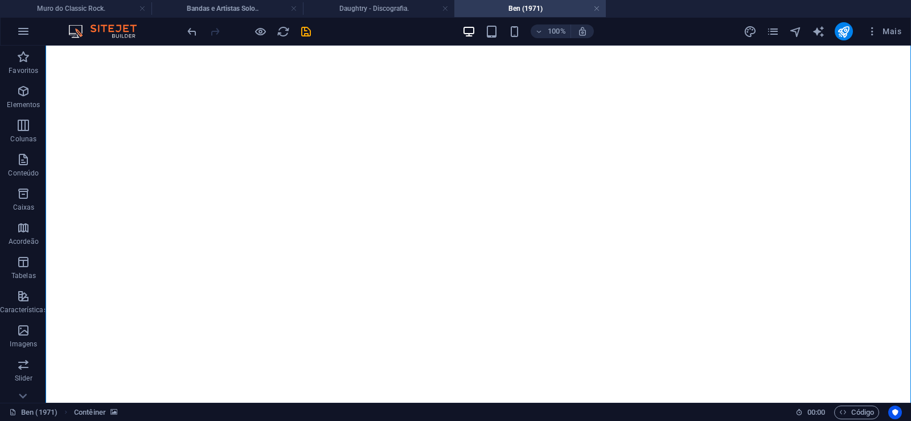
scroll to position [7918, 0]
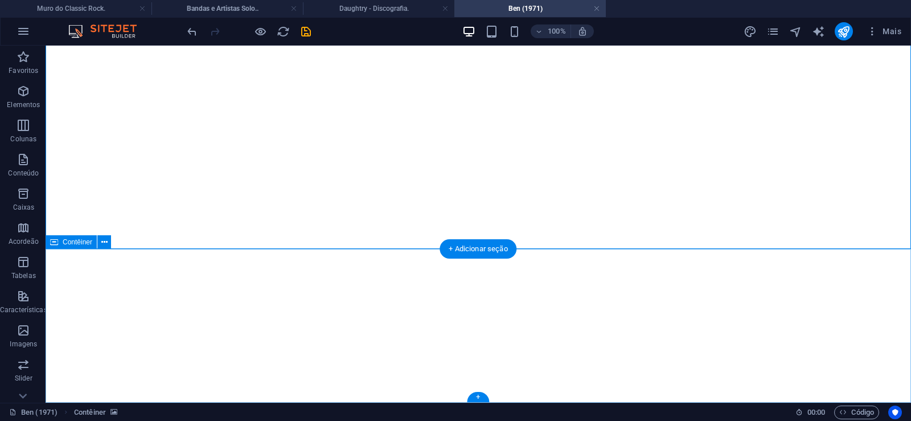
click div "Solte o conteúdo aqui ou Adicionar elementos Colar área de transferência"
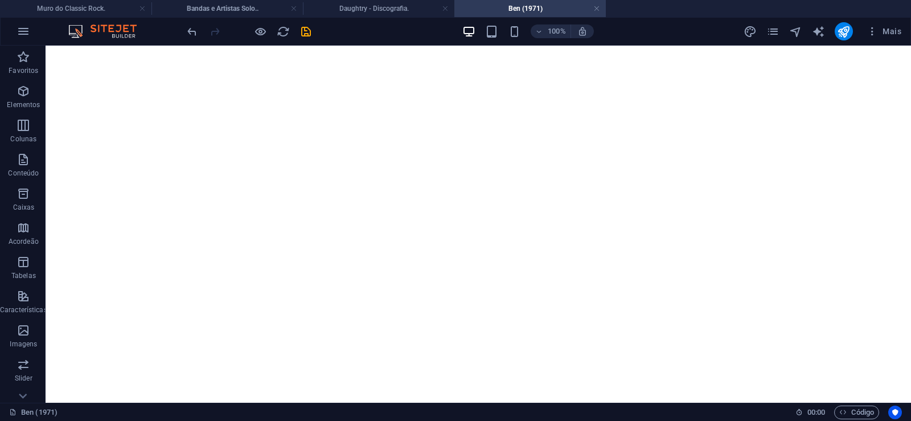
scroll to position [0, 0]
click figure
click div "Daughtry - Discografia."
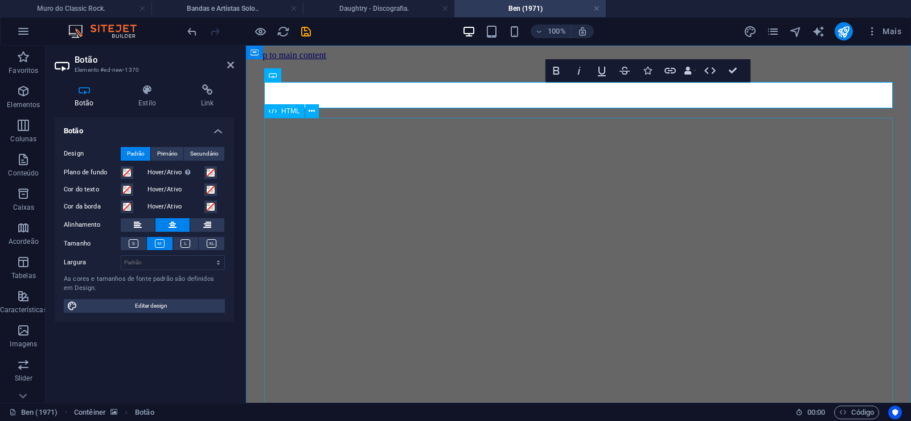
click div "Daughtry é uma banda norte-americana de rock liderada pelo ex-participante do p…"
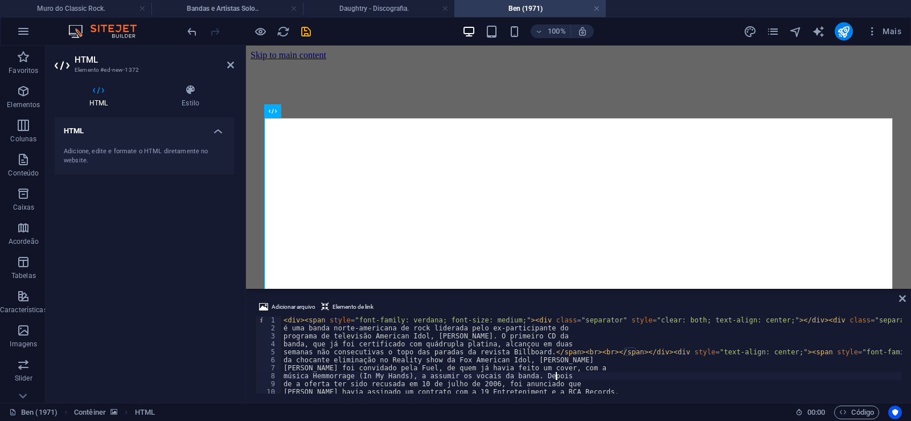
type textarea "música Hemmorrage (In My Hands), a assumir os vocais da banda. Depois"
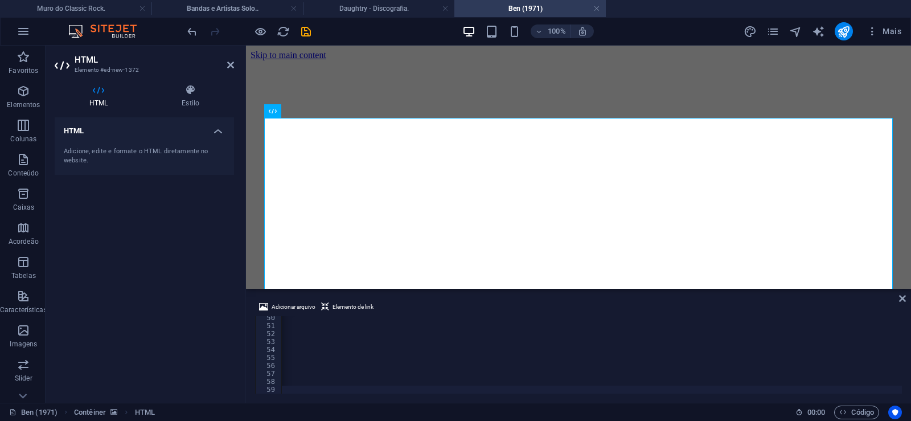
scroll to position [0, 37854]
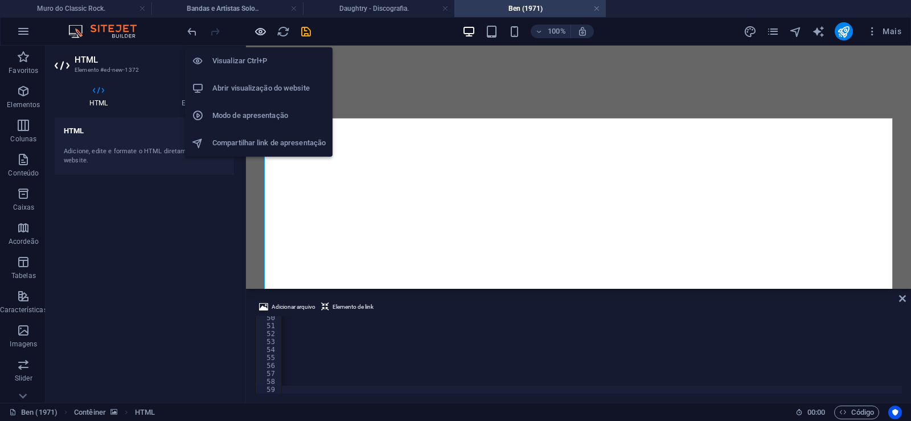
click at [262, 31] on icon "button" at bounding box center [260, 31] width 13 height 13
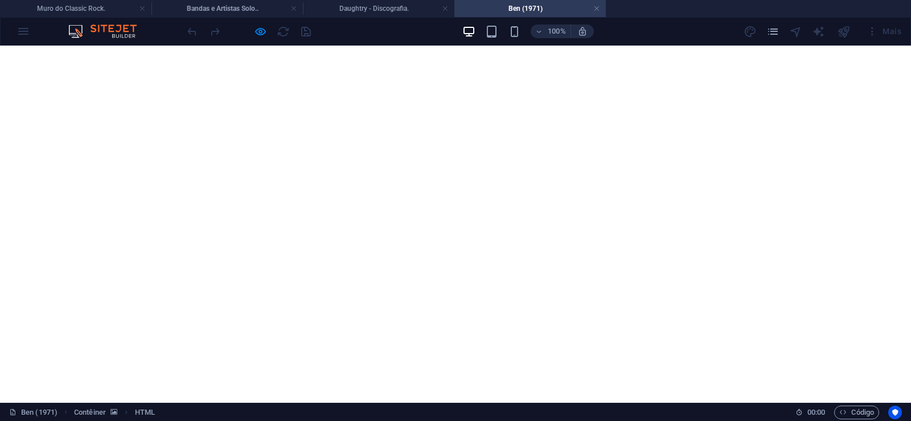
scroll to position [919, 0]
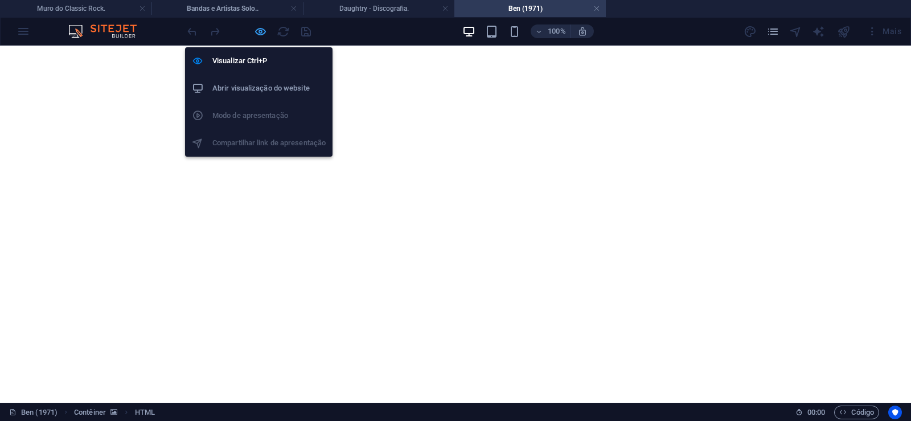
click at [263, 34] on icon "button" at bounding box center [260, 31] width 13 height 13
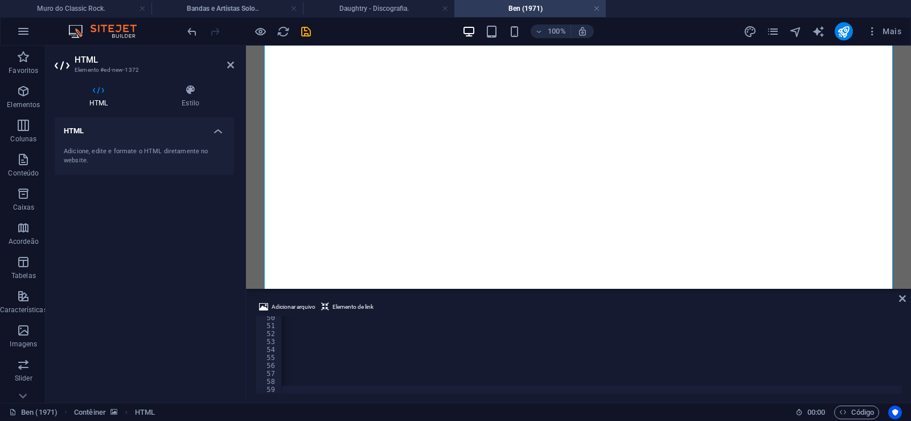
scroll to position [0, 37809]
drag, startPoint x: 302, startPoint y: 34, endPoint x: 289, endPoint y: 43, distance: 16.0
click at [302, 34] on icon "save" at bounding box center [306, 31] width 13 height 13
drag, startPoint x: 598, startPoint y: 9, endPoint x: 482, endPoint y: 55, distance: 125.2
click at [598, 9] on link at bounding box center [596, 8] width 7 height 11
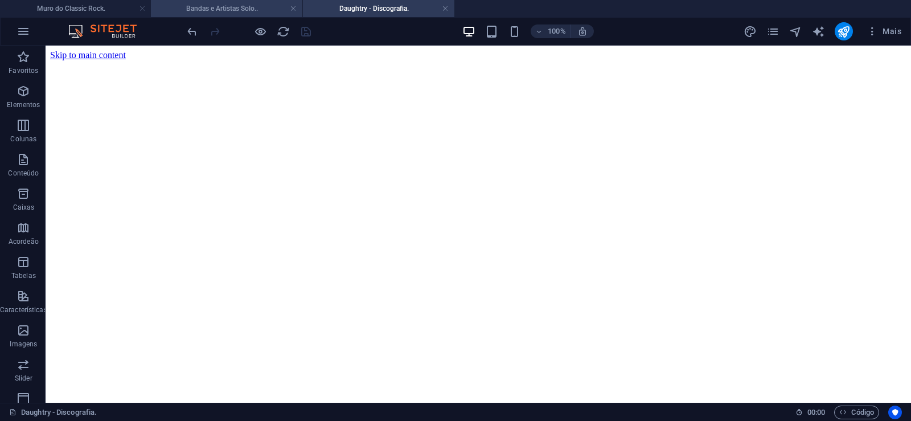
click at [237, 8] on h4 "Bandas e Artistas Solo.." at bounding box center [226, 8] width 151 height 13
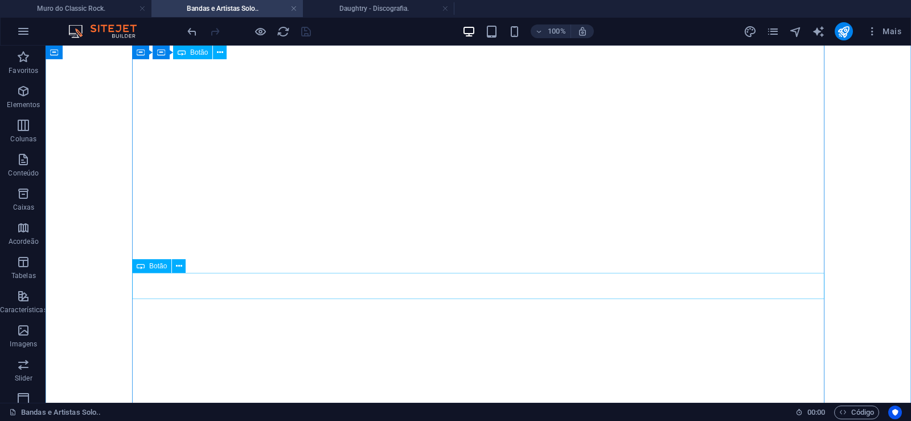
scroll to position [2788, 0]
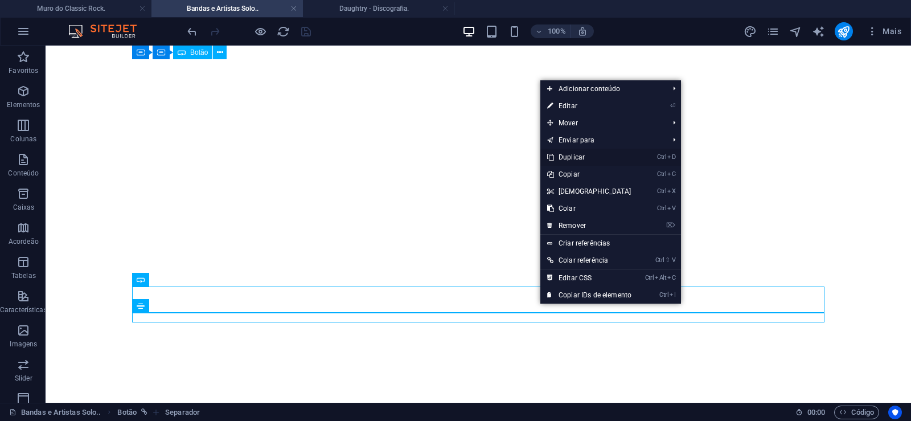
click at [578, 155] on link "Ctrl D Duplicar" at bounding box center [589, 157] width 98 height 17
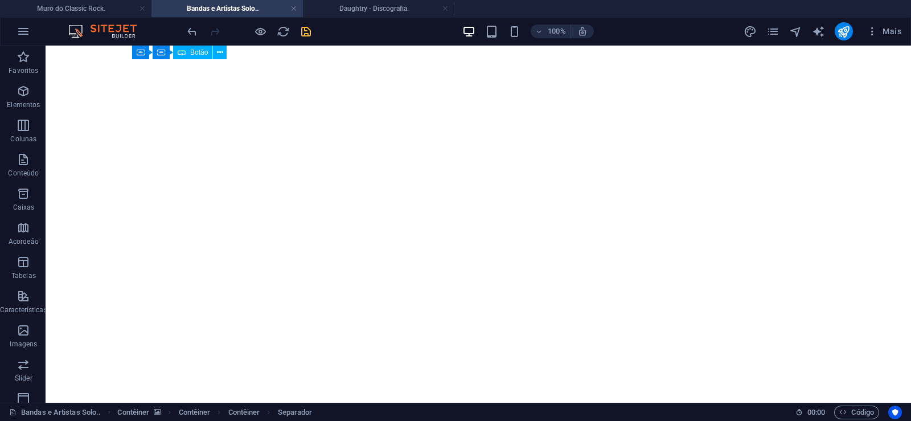
drag, startPoint x: 543, startPoint y: 341, endPoint x: 534, endPoint y: 326, distance: 17.9
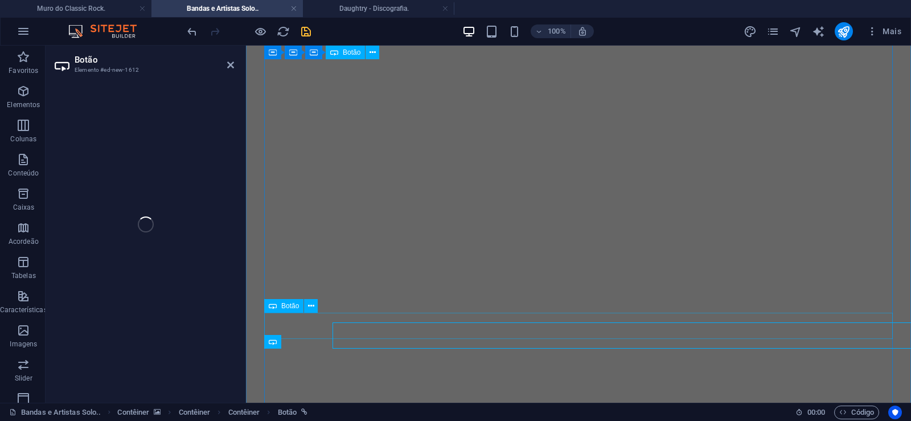
select select "px"
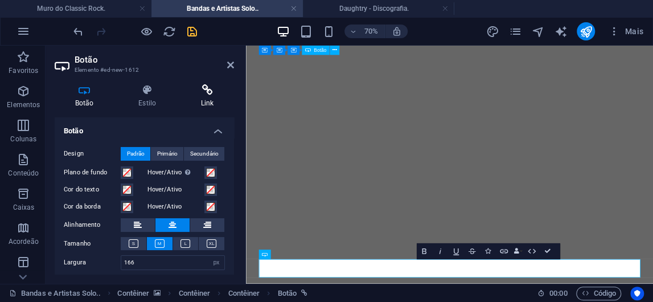
click at [207, 101] on h4 "Link" at bounding box center [208, 96] width 54 height 24
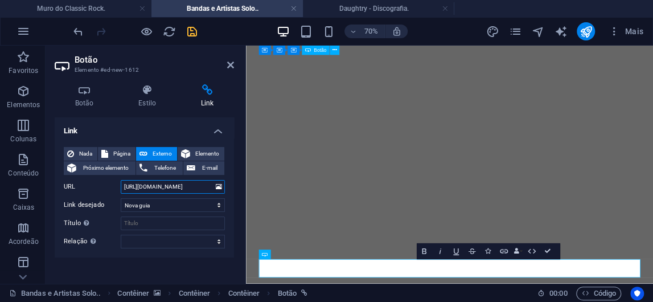
drag, startPoint x: 168, startPoint y: 187, endPoint x: 208, endPoint y: 187, distance: 40.4
click at [208, 187] on input "[URL][DOMAIN_NAME]" at bounding box center [173, 187] width 104 height 14
paste input "n"
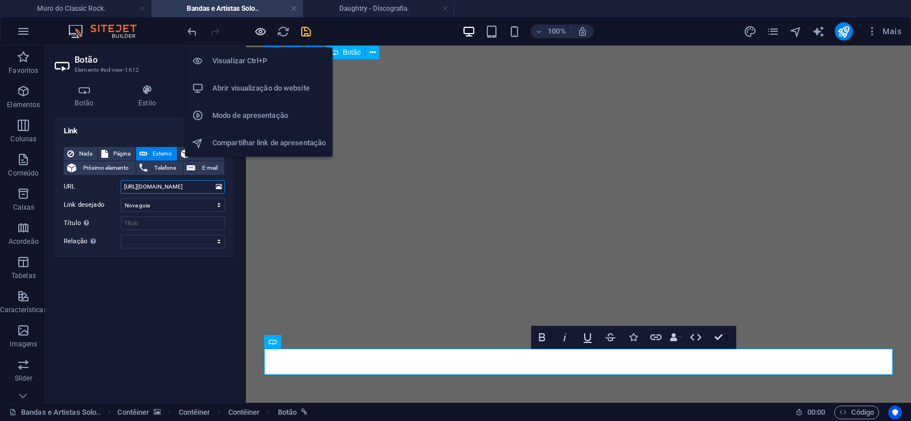
type input "[URL][DOMAIN_NAME]"
click at [261, 30] on icon "button" at bounding box center [260, 31] width 13 height 13
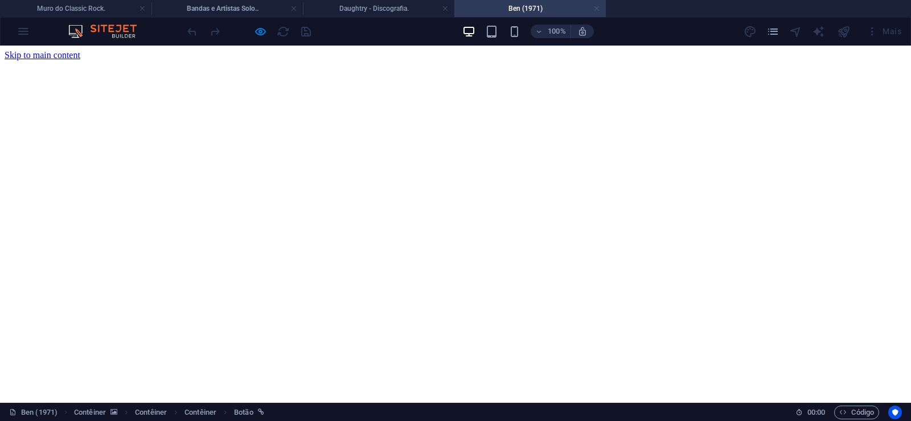
scroll to position [0, 0]
drag, startPoint x: 598, startPoint y: 7, endPoint x: 273, endPoint y: 260, distance: 411.6
click at [598, 7] on link at bounding box center [596, 8] width 7 height 11
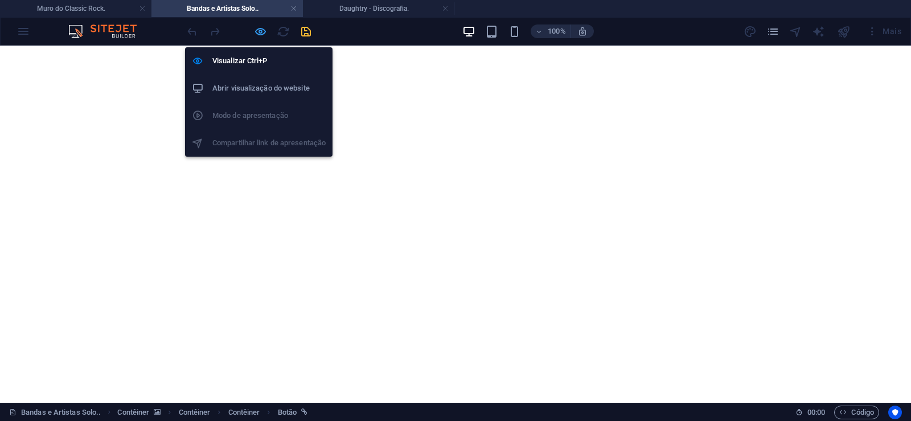
drag, startPoint x: 260, startPoint y: 27, endPoint x: 394, endPoint y: 188, distance: 209.1
click at [260, 27] on icon "button" at bounding box center [260, 31] width 13 height 13
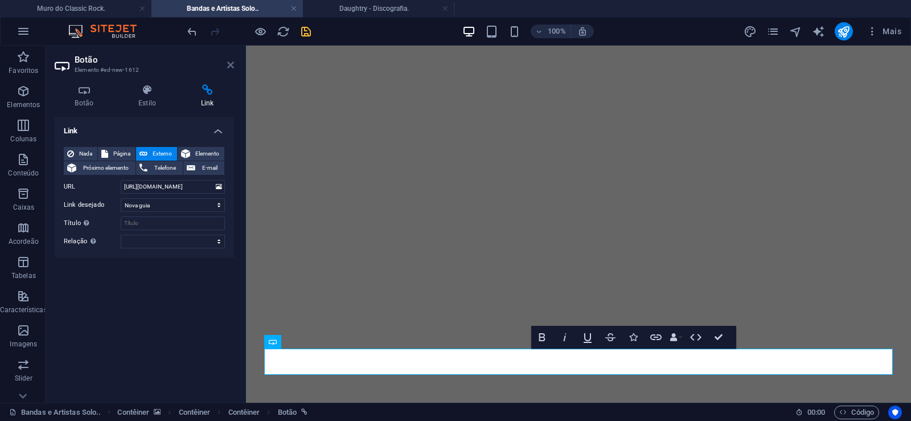
click at [231, 67] on icon at bounding box center [230, 64] width 7 height 9
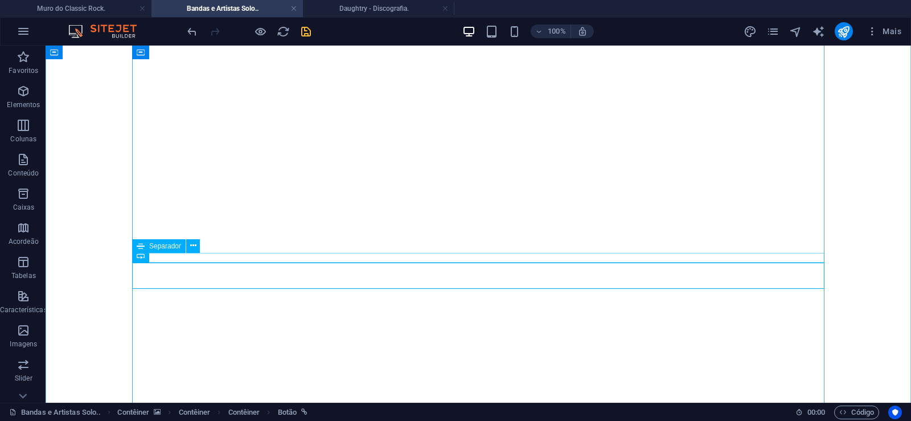
scroll to position [2905, 0]
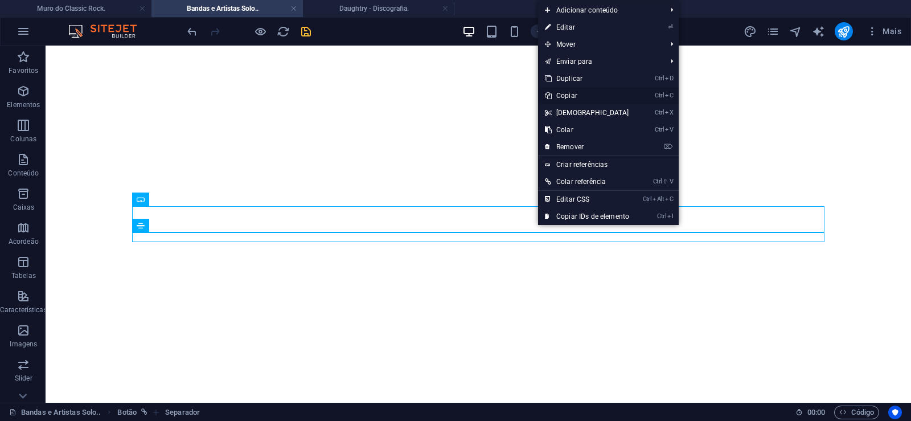
click at [569, 96] on link "Ctrl C Copiar" at bounding box center [587, 95] width 98 height 17
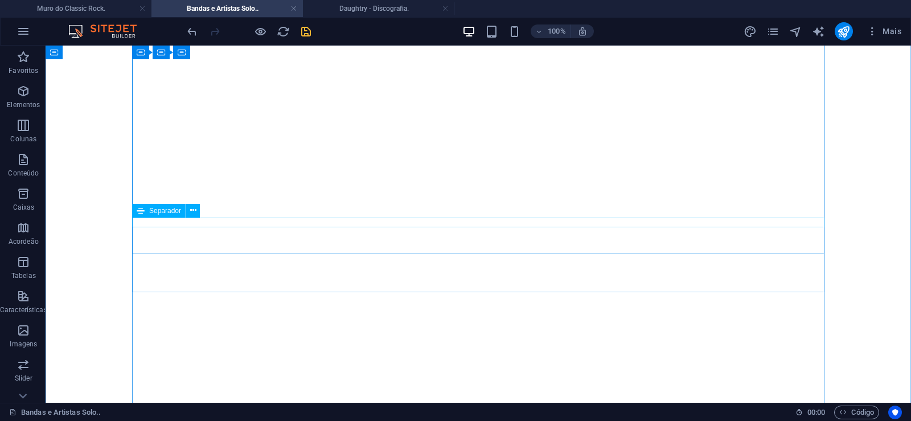
scroll to position [116, 0]
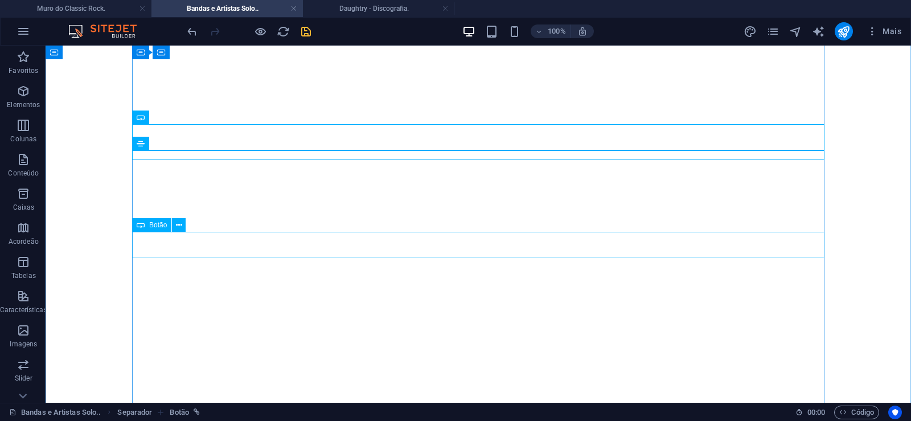
scroll to position [290, 0]
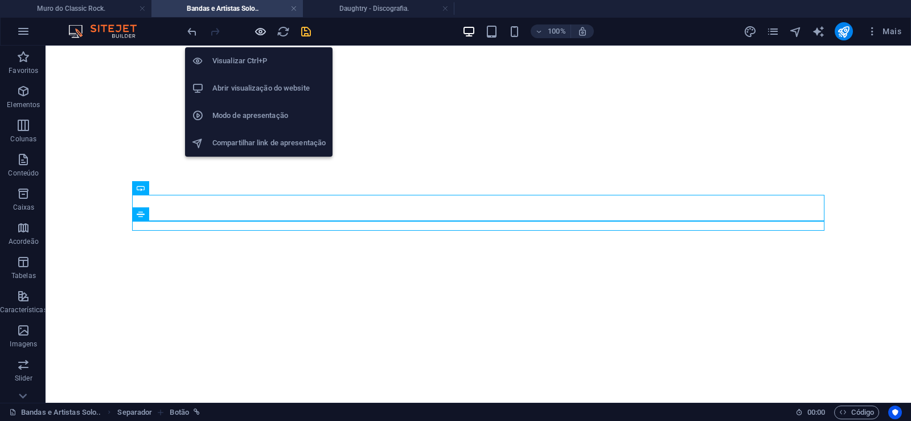
click at [259, 31] on icon "button" at bounding box center [260, 31] width 13 height 13
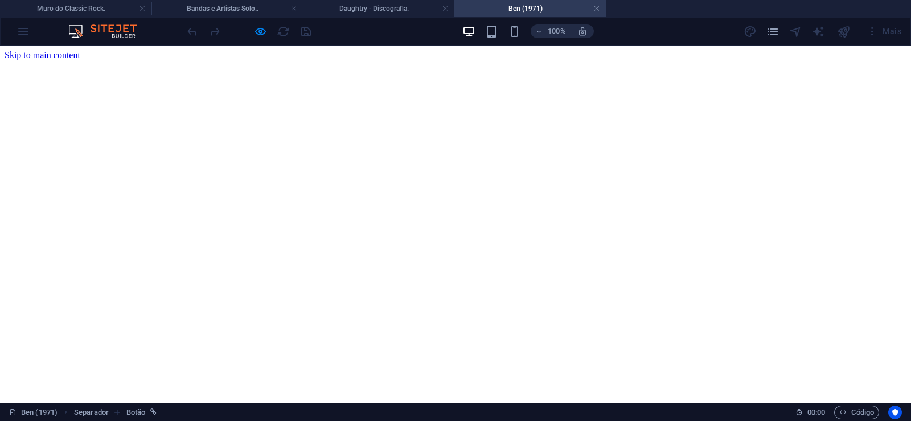
scroll to position [0, 0]
click at [596, 11] on link at bounding box center [596, 8] width 7 height 11
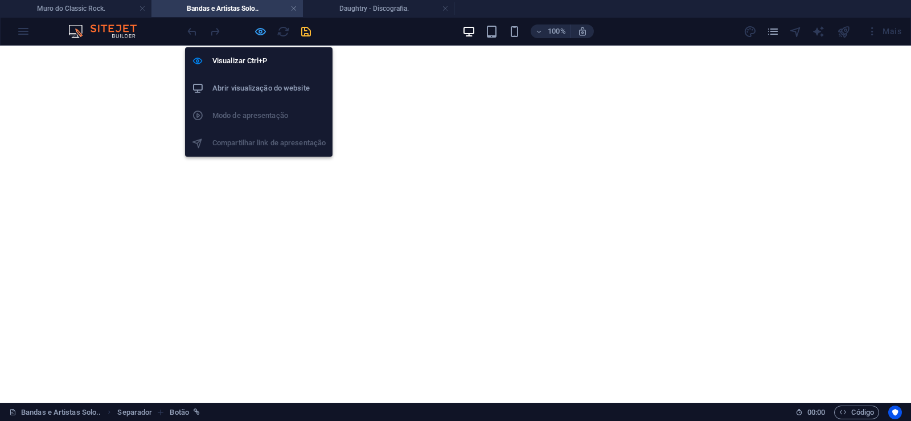
click at [259, 30] on icon "button" at bounding box center [260, 31] width 13 height 13
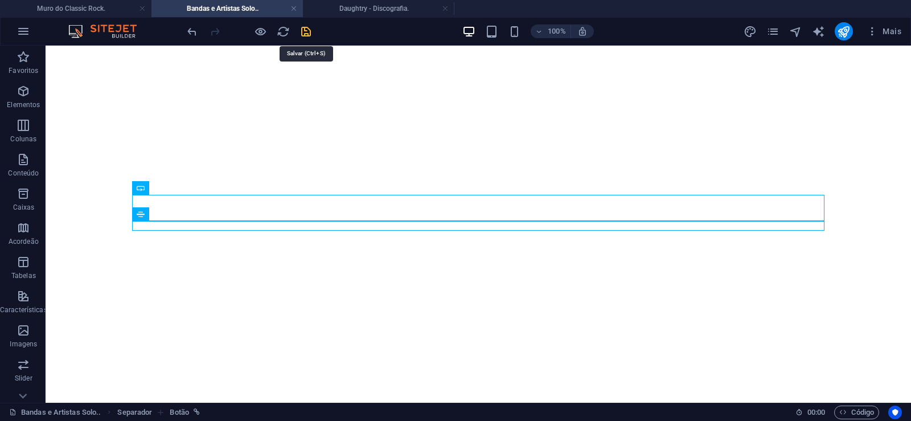
click at [302, 31] on icon "save" at bounding box center [306, 31] width 13 height 13
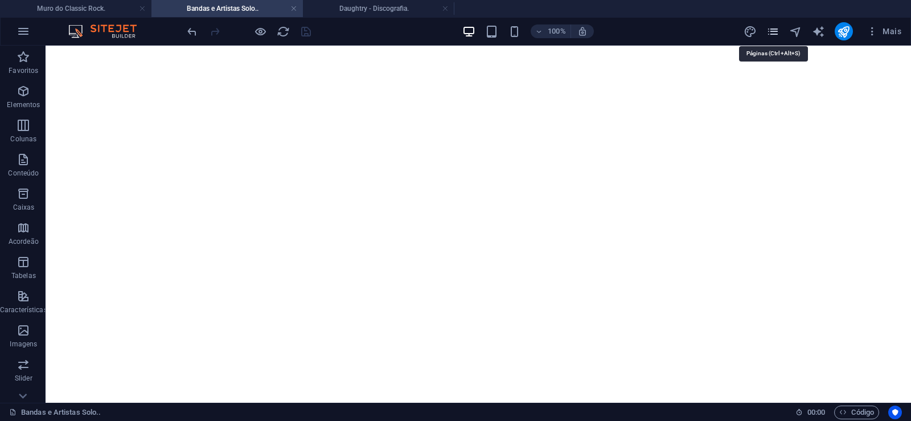
click at [772, 31] on icon "pages" at bounding box center [773, 31] width 13 height 13
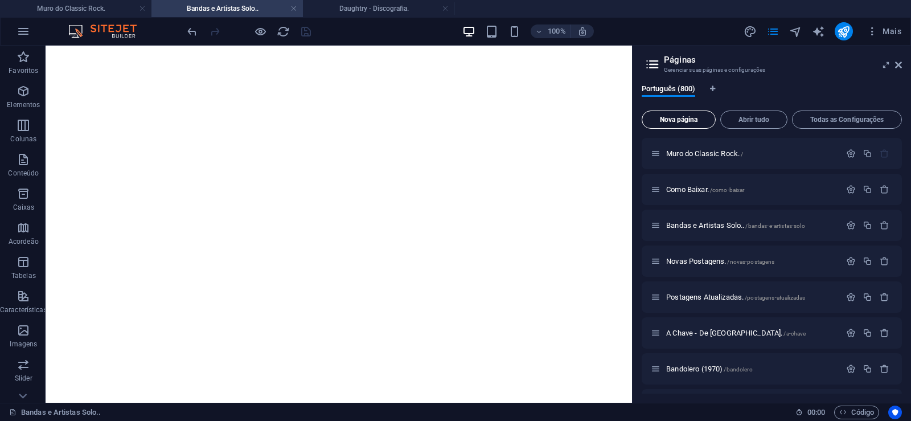
click at [667, 113] on button "Nova página" at bounding box center [679, 119] width 74 height 18
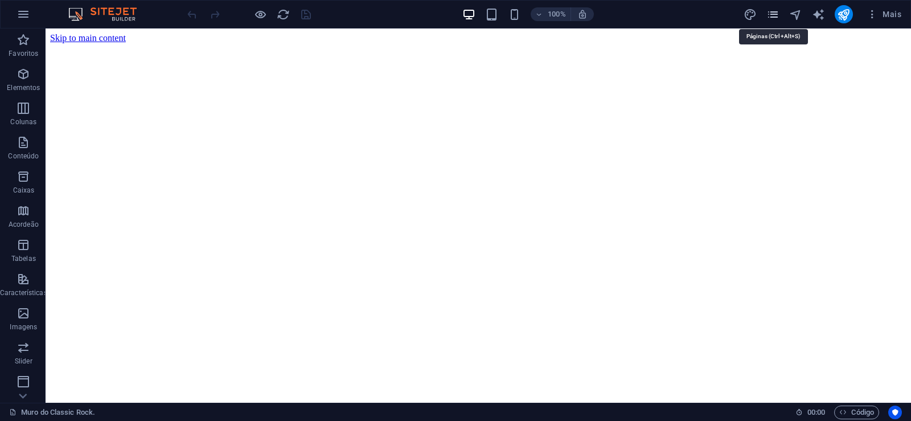
click at [771, 13] on icon "pages" at bounding box center [773, 14] width 13 height 13
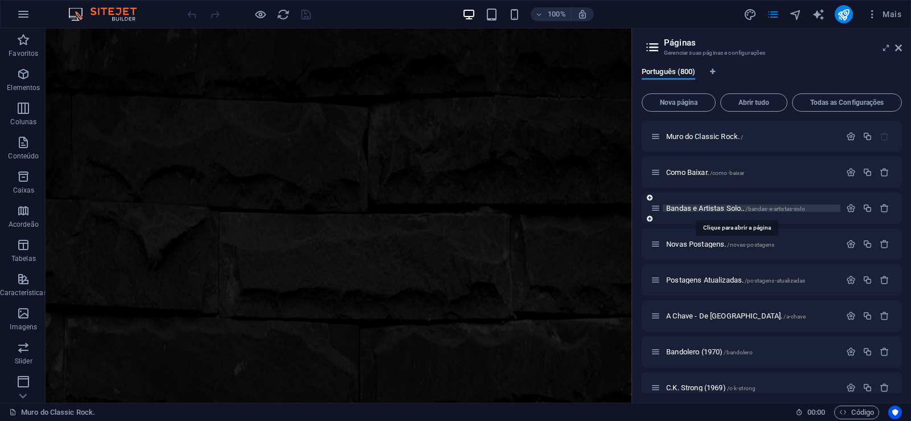
click at [686, 209] on span "Bandas e Artistas Solo.. /bandas-e-artistas-solo" at bounding box center [735, 208] width 139 height 9
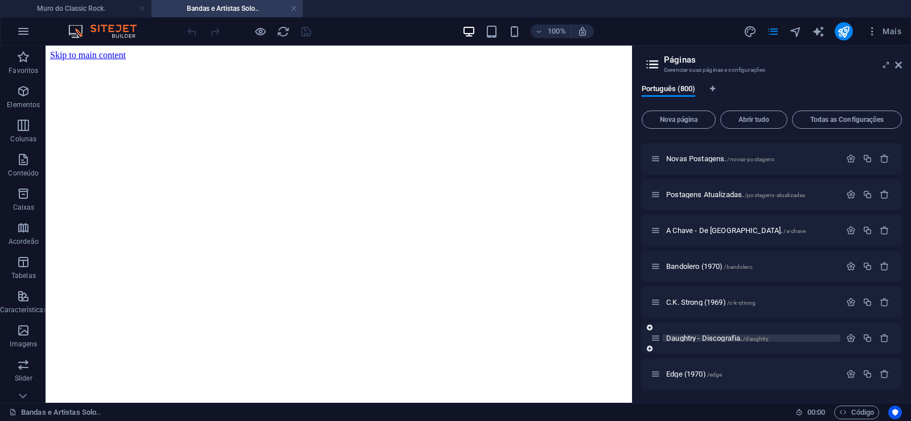
click at [680, 338] on span "Daughtry - Discografia. /daughtry" at bounding box center [717, 338] width 103 height 9
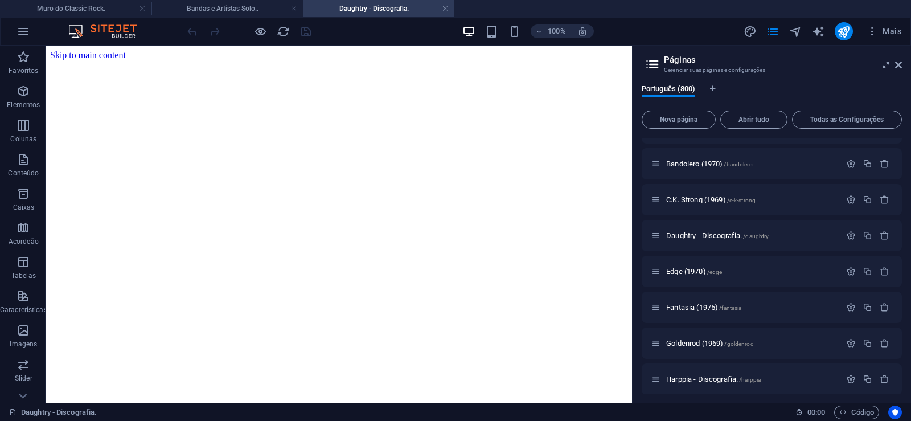
scroll to position [28449, 0]
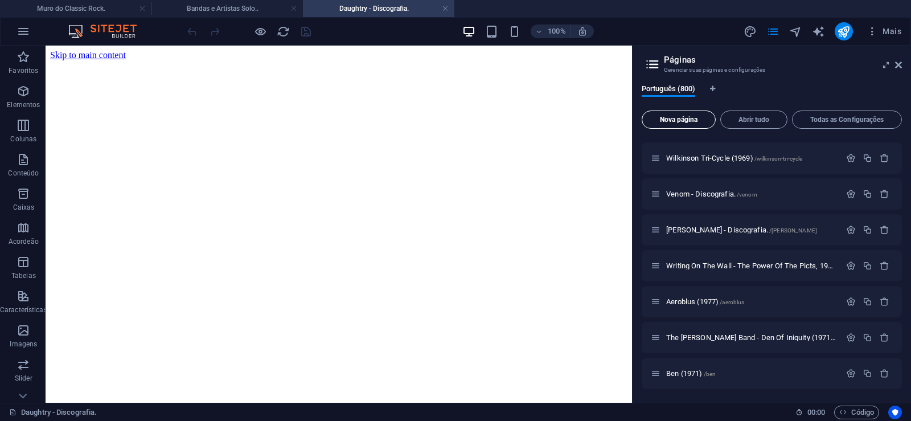
click at [664, 121] on span "Nova página" at bounding box center [679, 119] width 64 height 7
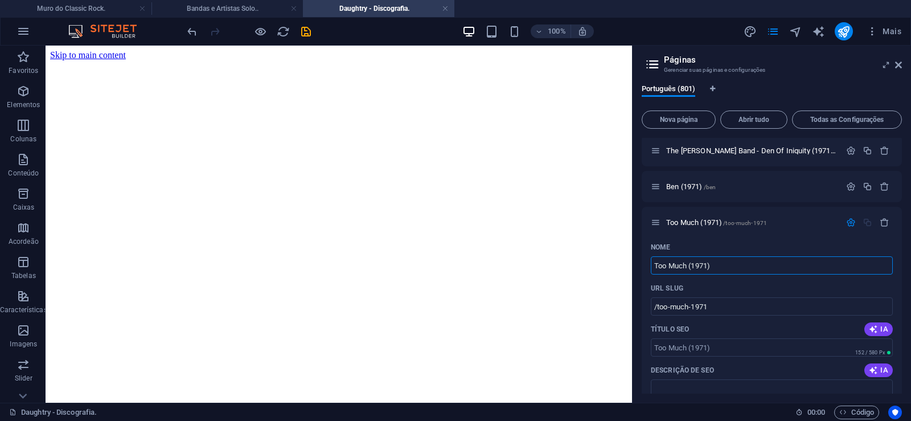
type input "Too Much (1971)"
type input "/too-much-1971"
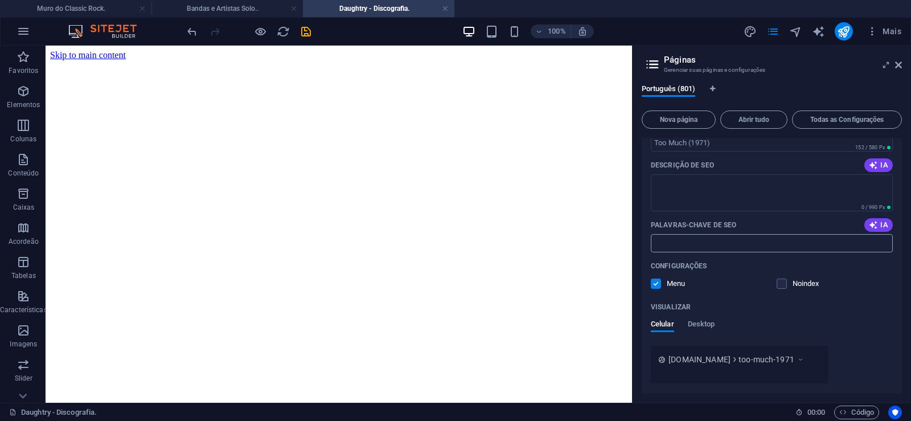
click at [679, 249] on input "Palavras-chave de SEO" at bounding box center [772, 243] width 242 height 18
paste input "Too Much (1971) Download."
type input "Too Much (1971) Download."
click at [706, 194] on textarea "Descrição de SEO" at bounding box center [772, 192] width 242 height 37
paste textarea "Too Much foi uma banda de rock japonesa formada na cidade de Kobe em 1970."
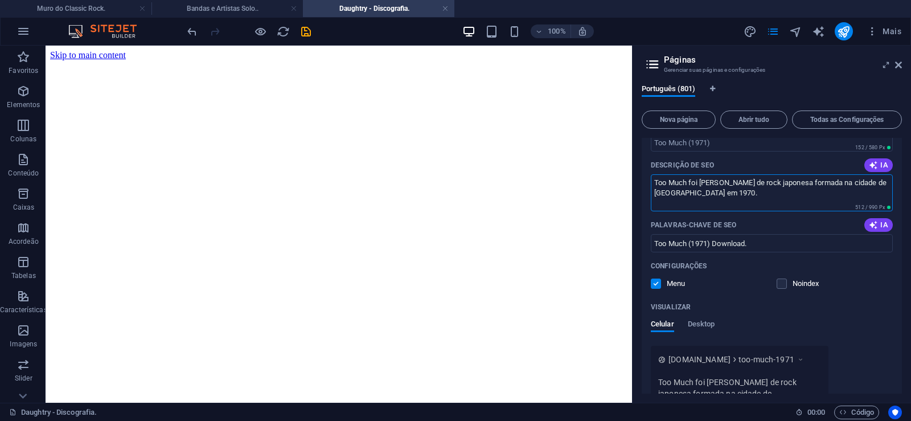
click at [687, 153] on div "Nome Too Much (1971) ​ URL SLUG /too-much-1971 ​ Título SEO IA ​ 152 / 580 Px D…" at bounding box center [772, 248] width 260 height 431
type textarea "Too Much foi uma banda de rock japonesa formada na cidade de Kobe em 1970."
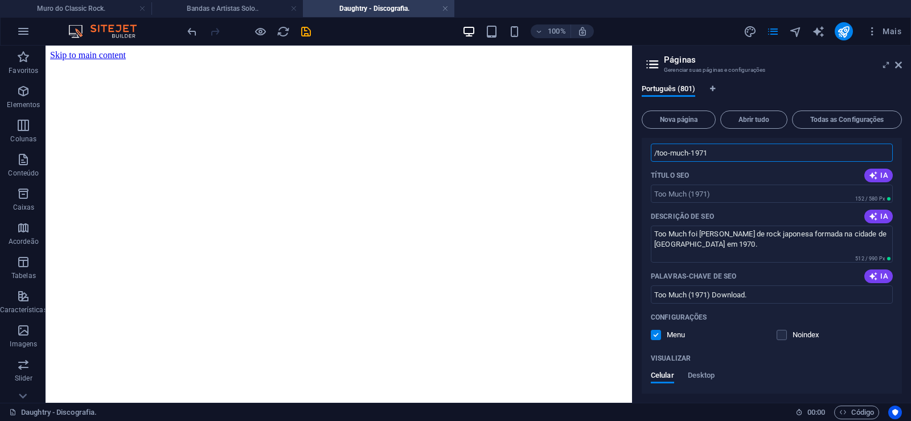
drag, startPoint x: 689, startPoint y: 154, endPoint x: 656, endPoint y: 162, distance: 34.0
click at [656, 162] on input "/too-much-1971" at bounding box center [772, 153] width 242 height 18
click at [699, 149] on input "/too-much-1971" at bounding box center [772, 153] width 242 height 18
drag, startPoint x: 693, startPoint y: 153, endPoint x: 720, endPoint y: 157, distance: 27.6
click at [720, 157] on input "/too-much-1971" at bounding box center [772, 153] width 242 height 18
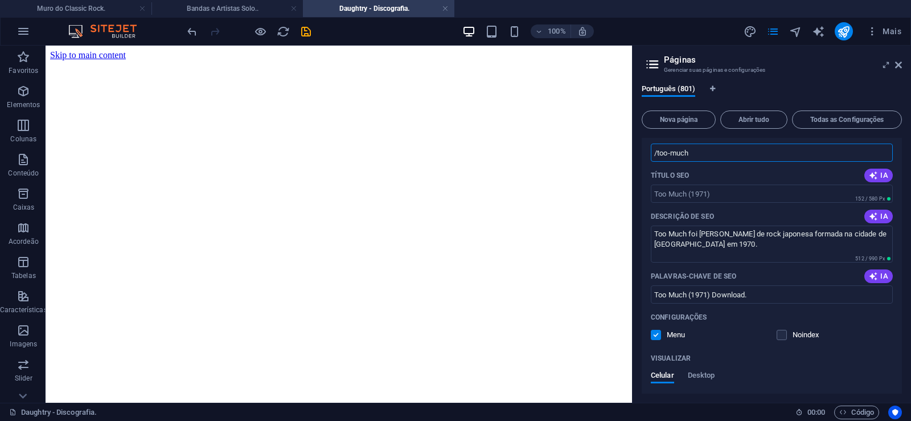
type input "/too-much"
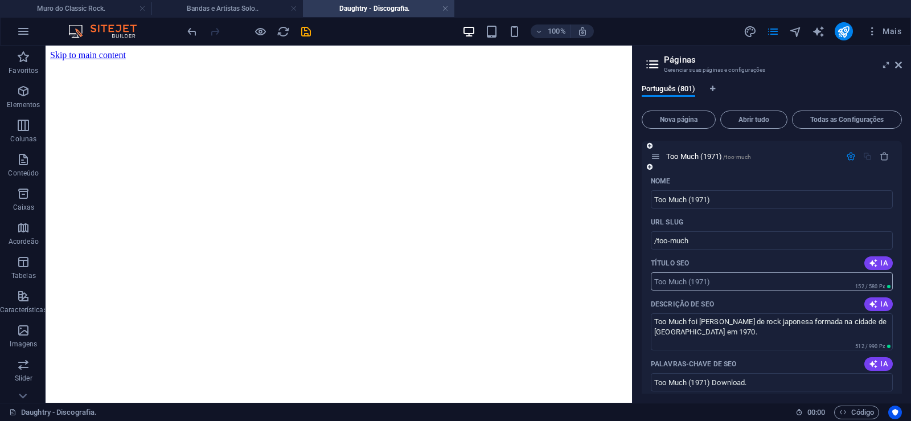
scroll to position [28687, 0]
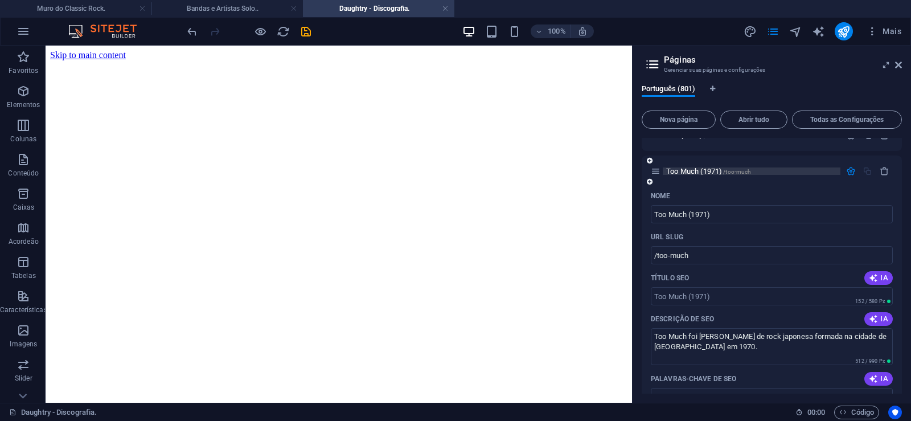
click at [684, 170] on span "Too Much (1971) /too-much" at bounding box center [708, 171] width 85 height 9
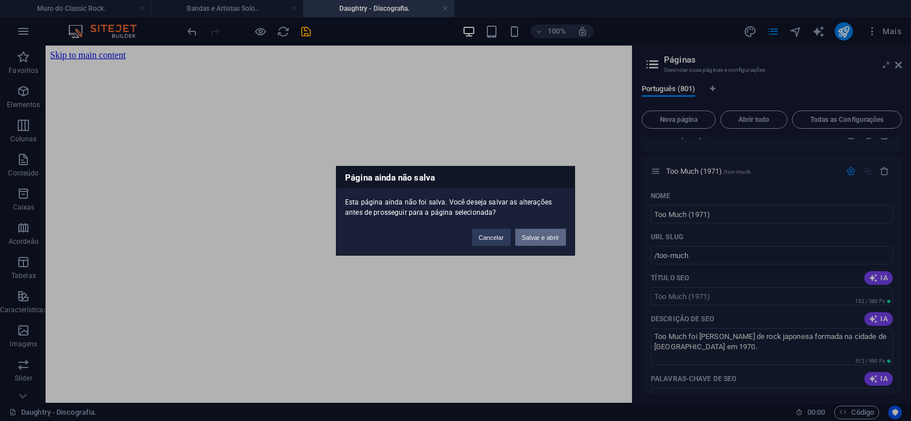
click at [558, 235] on button "Salvar e abrir" at bounding box center [540, 236] width 51 height 17
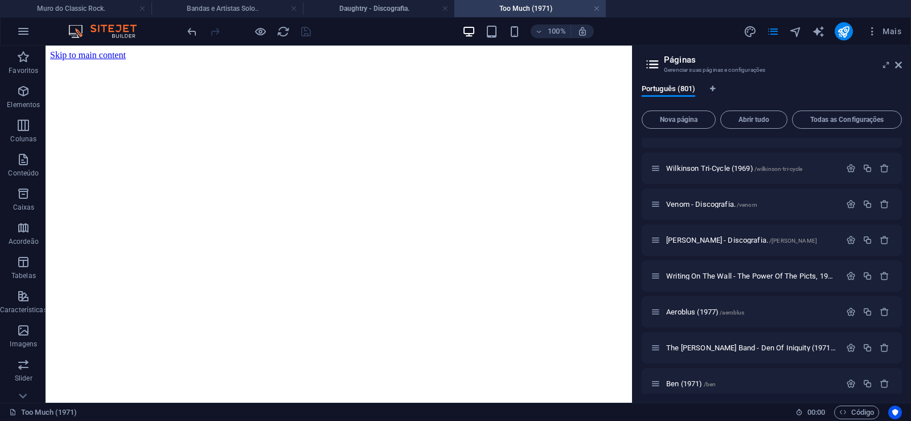
scroll to position [0, 0]
click at [900, 65] on icon at bounding box center [898, 64] width 7 height 9
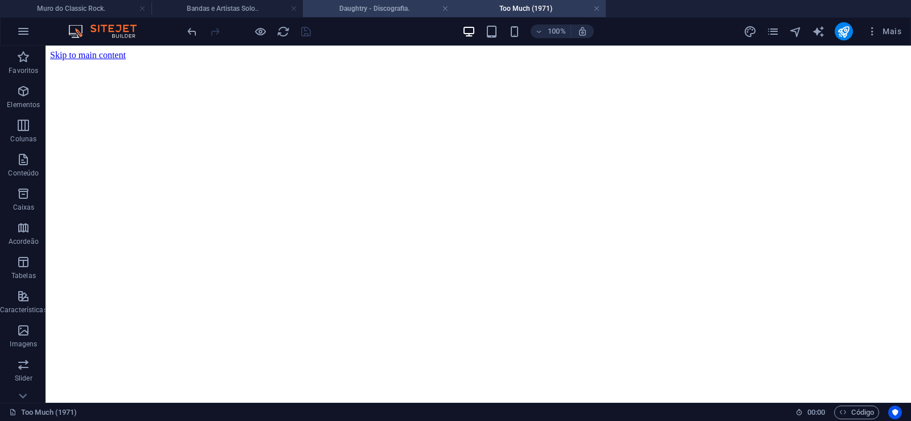
click at [375, 10] on h4 "Daughtry - Discografia." at bounding box center [378, 8] width 151 height 13
click figure
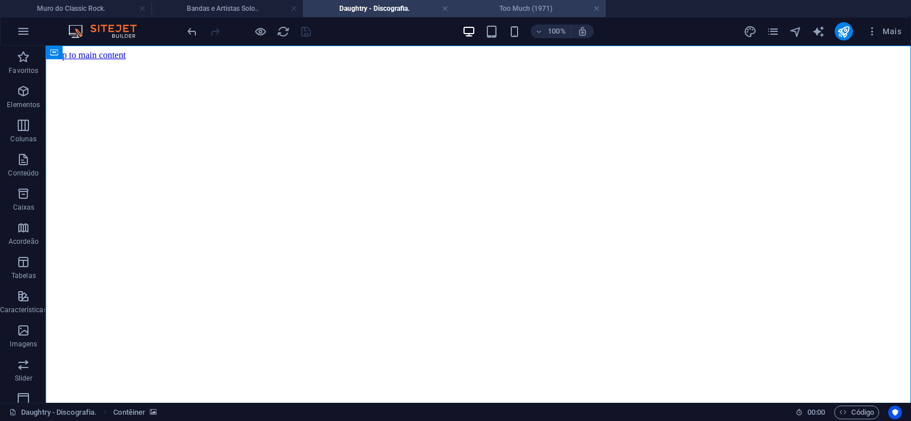
click at [507, 11] on h4 "Too Much (1971)" at bounding box center [529, 8] width 151 height 13
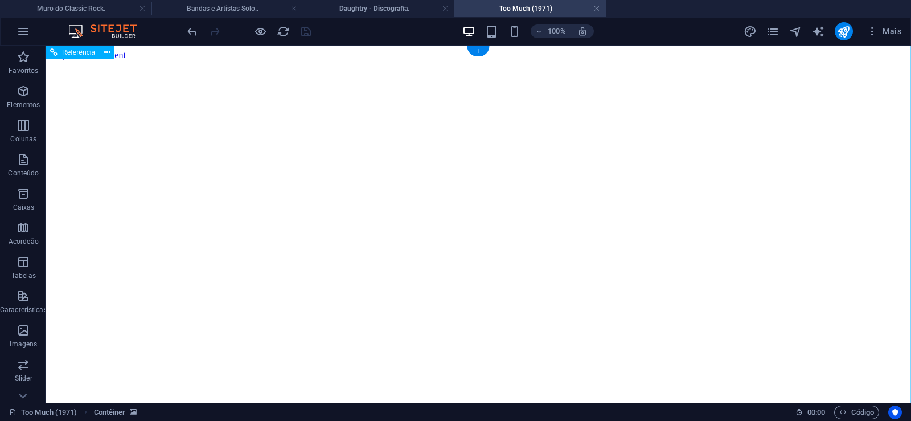
click at [103, 60] on figure at bounding box center [478, 60] width 857 height 0
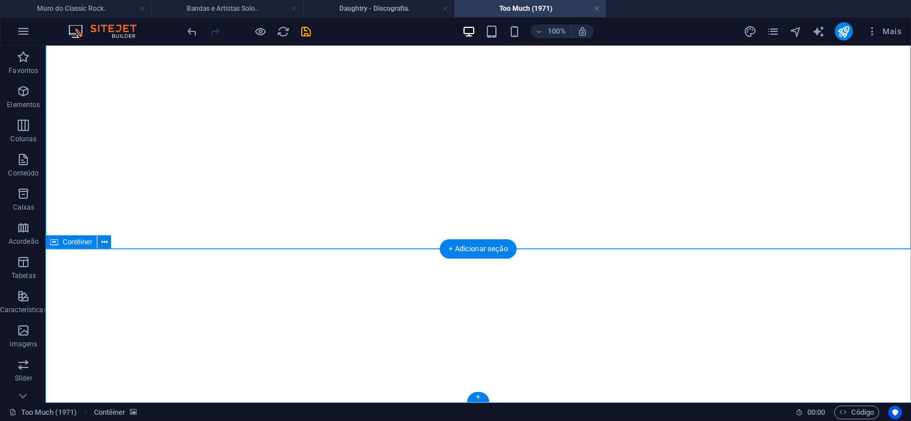
click div "Solte o conteúdo aqui ou Adicionar elementos Colar área de transferência"
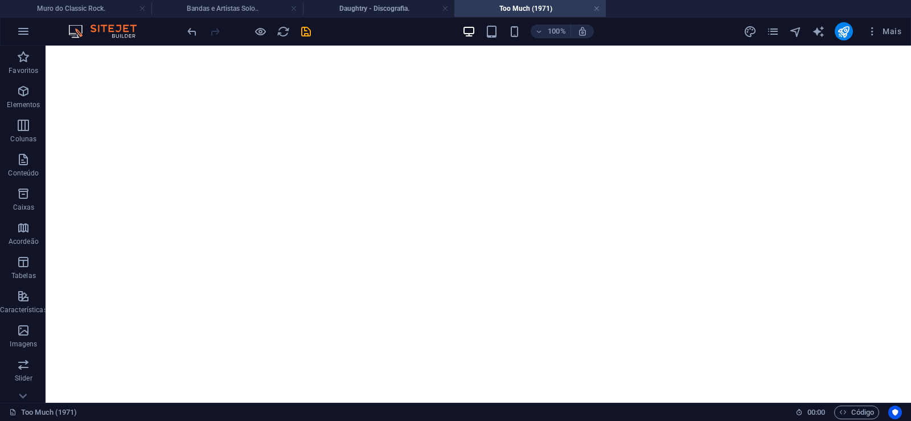
scroll to position [0, 0]
click figure
click div "Daughtry - Discografia."
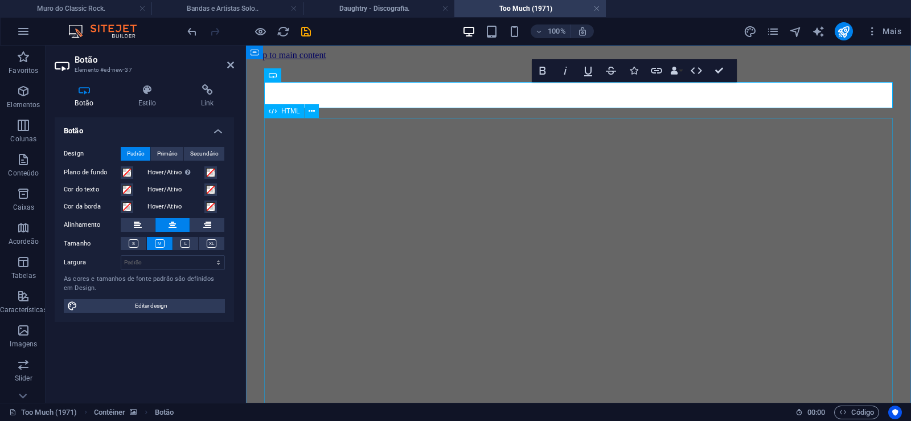
scroll to position [0, 7]
click div "Daughtry é uma banda norte-americana de rock liderada pelo ex-participante do p…"
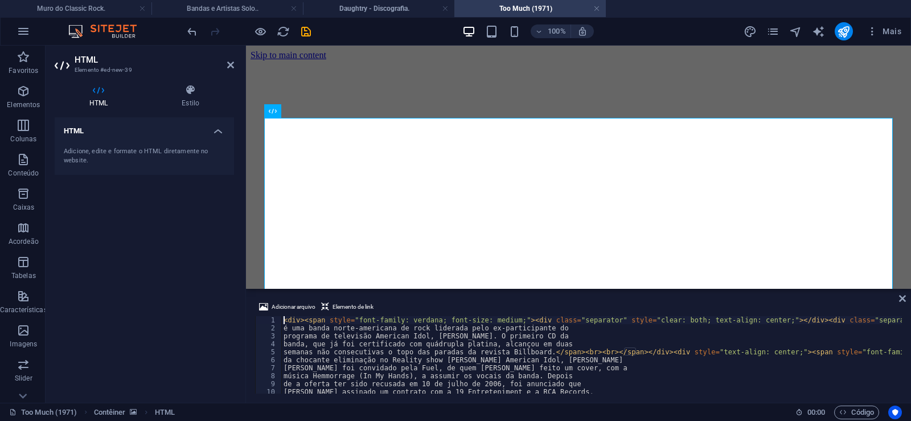
type textarea "música Hemmorrage (In My Hands), a assumir os vocais da banda. Depois"
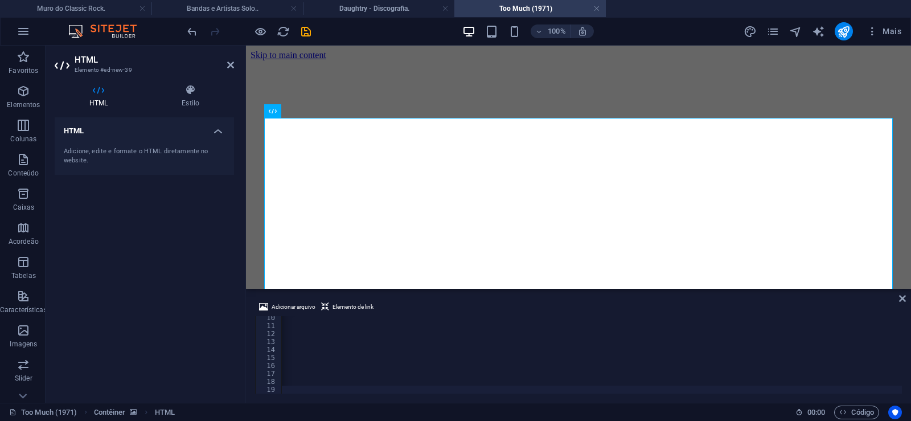
scroll to position [0, 37854]
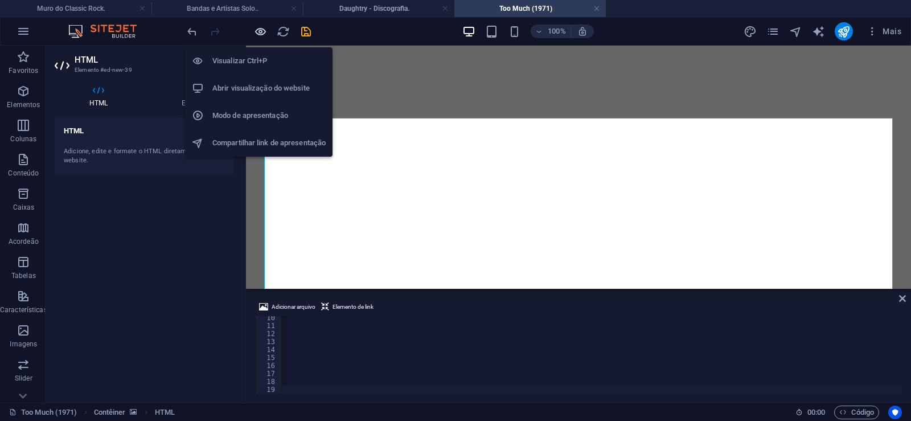
click at [259, 26] on icon "button" at bounding box center [260, 31] width 13 height 13
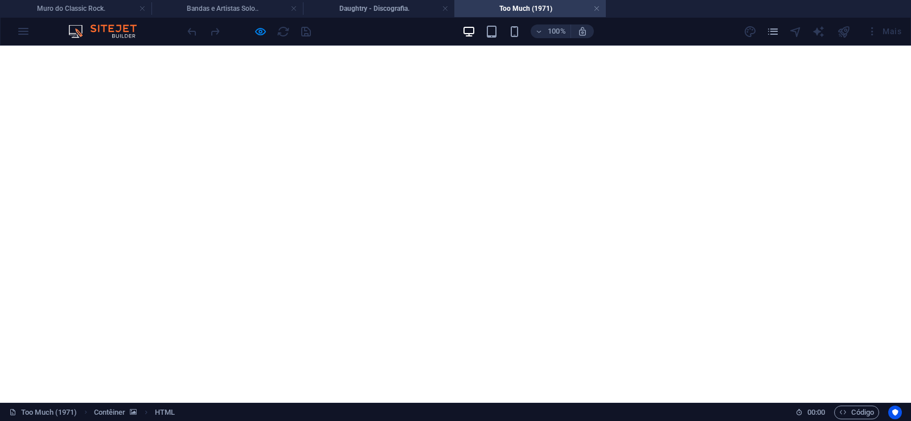
scroll to position [793, 0]
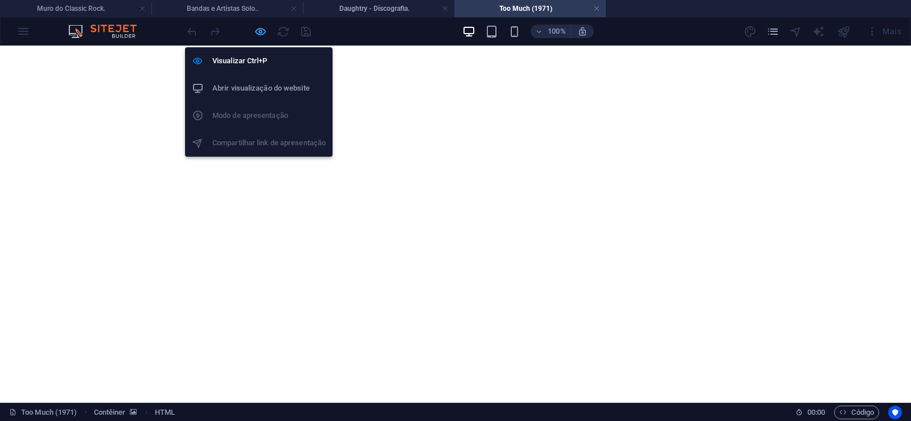
click at [262, 27] on icon "button" at bounding box center [260, 31] width 13 height 13
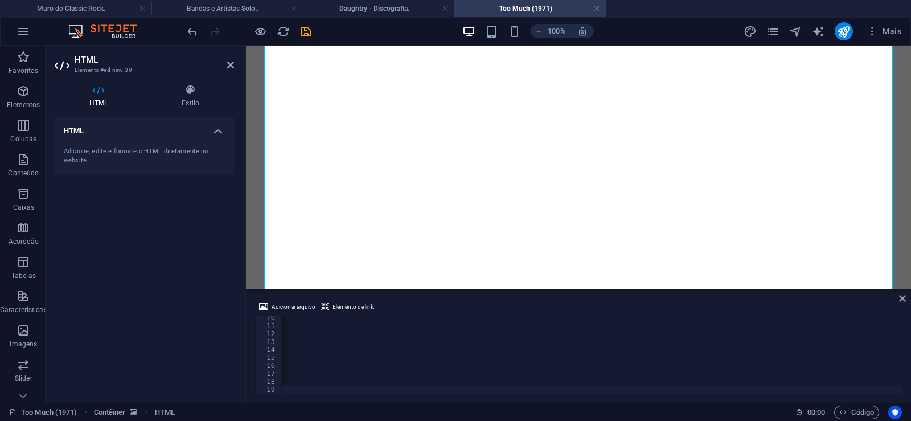
scroll to position [0, 37809]
click at [308, 33] on icon "save" at bounding box center [306, 31] width 13 height 13
click at [597, 13] on link at bounding box center [596, 8] width 7 height 11
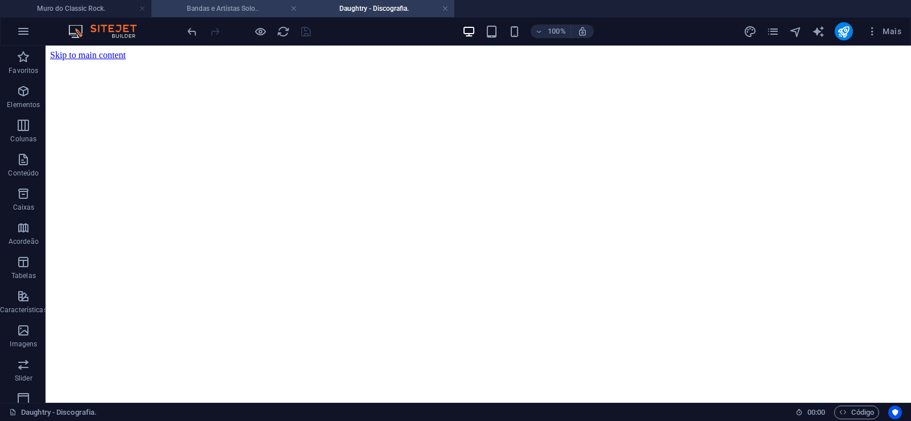
click at [235, 7] on h4 "Bandas e Artistas Solo.." at bounding box center [226, 8] width 151 height 13
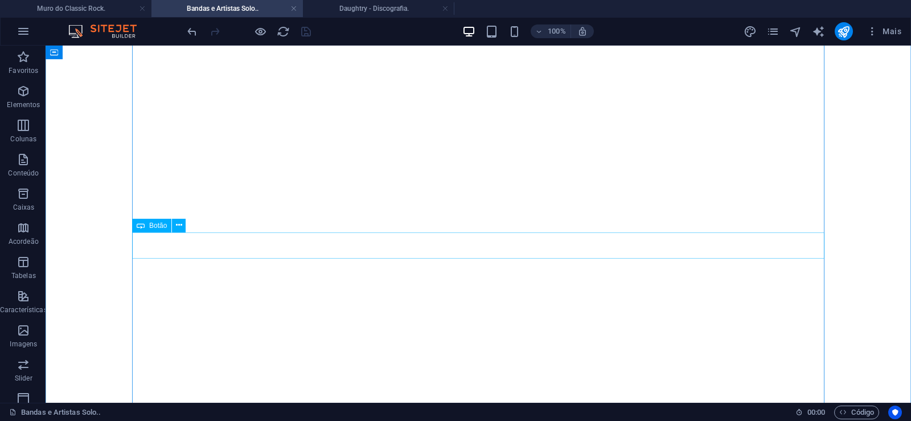
scroll to position [26995, 0]
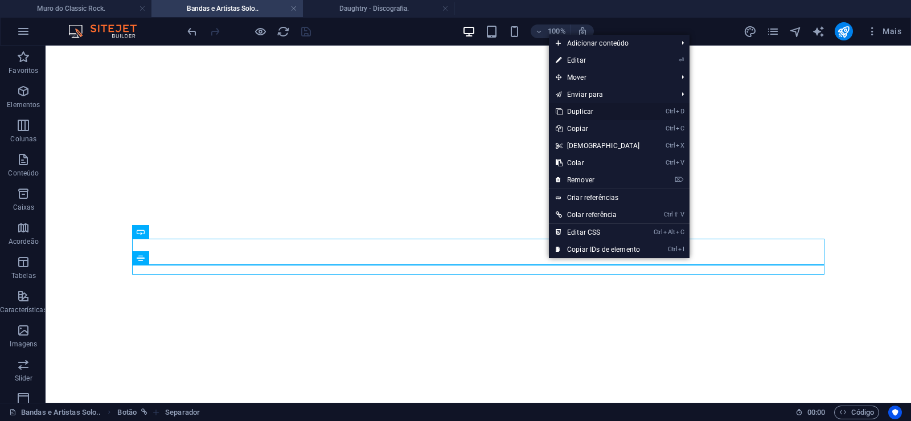
click at [570, 112] on link "Ctrl D Duplicar" at bounding box center [598, 111] width 98 height 17
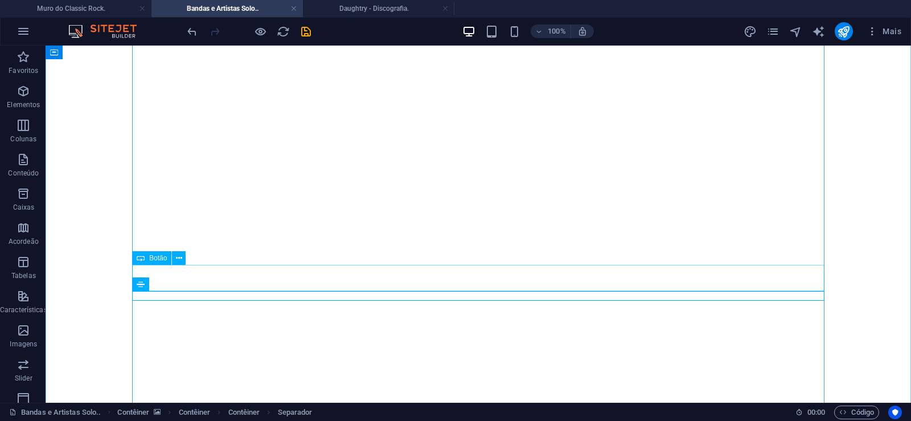
drag, startPoint x: 551, startPoint y: 296, endPoint x: 551, endPoint y: 280, distance: 15.9
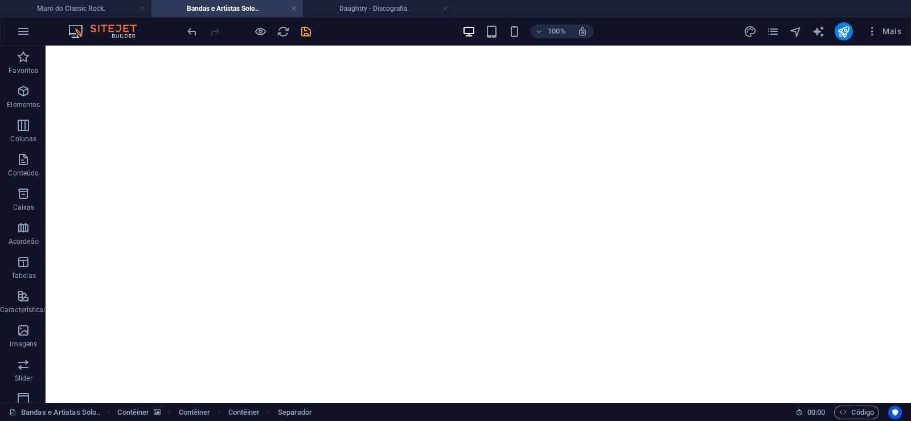
drag, startPoint x: 542, startPoint y: 293, endPoint x: 513, endPoint y: 277, distance: 33.1
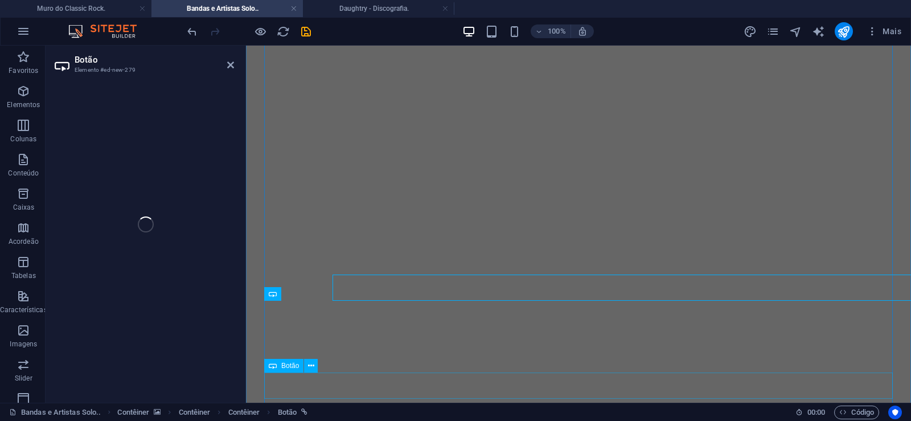
select select "px"
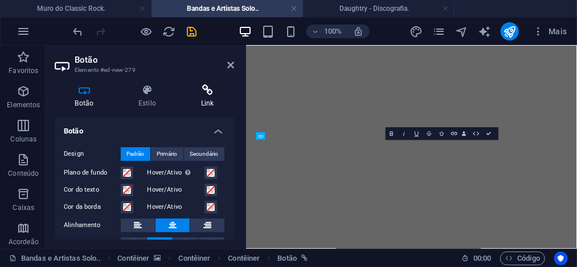
scroll to position [26701, 0]
click at [193, 93] on icon at bounding box center [208, 89] width 54 height 11
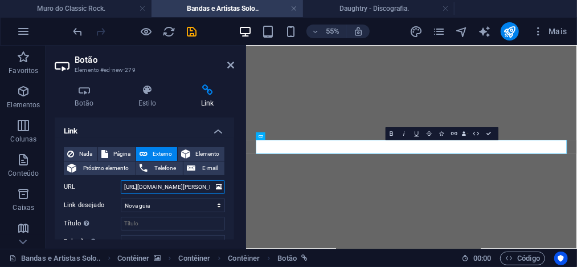
drag, startPoint x: 169, startPoint y: 189, endPoint x: 199, endPoint y: 186, distance: 30.9
click at [199, 186] on input "https://mdcr.site/tony-banks" at bounding box center [173, 187] width 104 height 14
paste input "o-much"
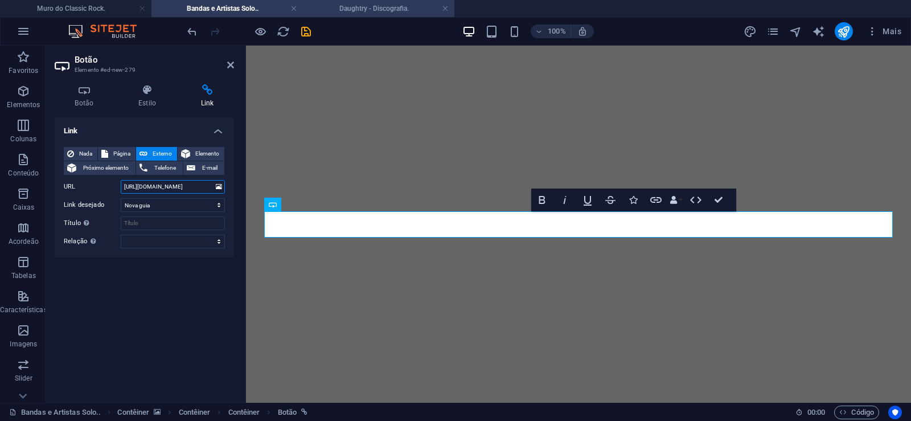
scroll to position [27084, 0]
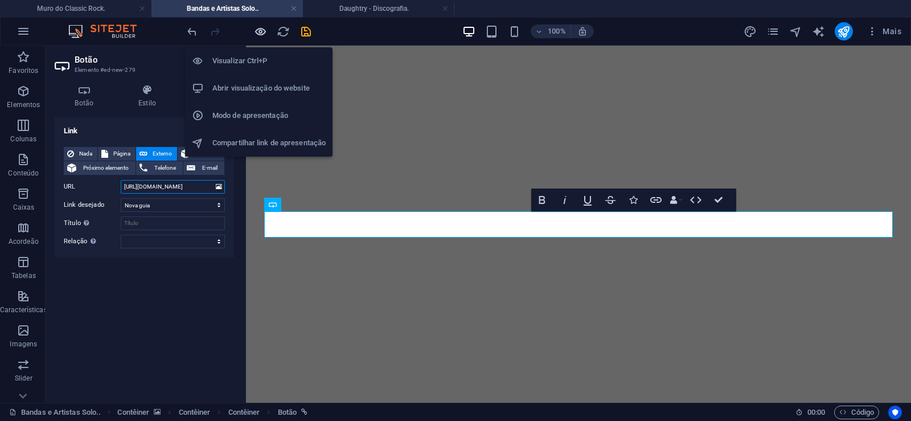
type input "https://mdcr.site/too-much"
click at [259, 29] on icon "button" at bounding box center [260, 31] width 13 height 13
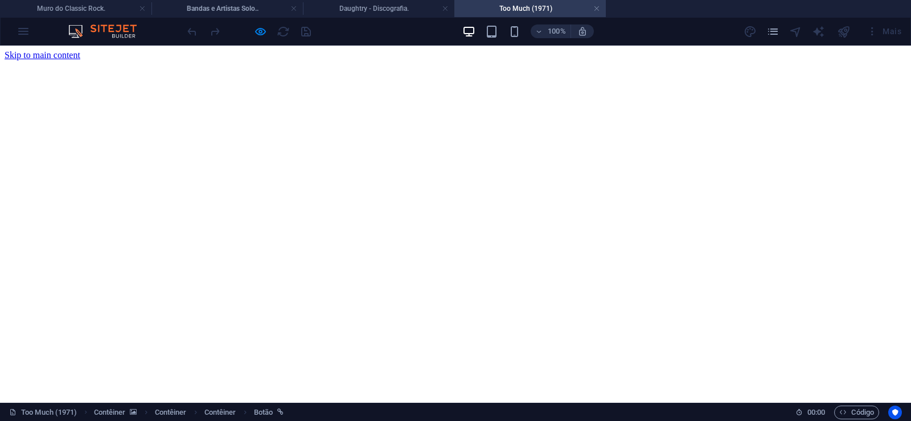
scroll to position [0, 0]
drag, startPoint x: 597, startPoint y: 8, endPoint x: 228, endPoint y: 114, distance: 384.1
click at [597, 8] on link at bounding box center [596, 8] width 7 height 11
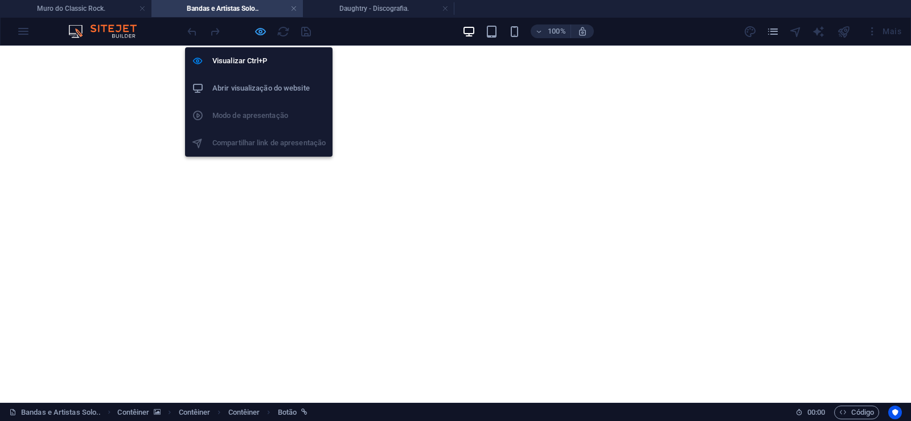
click at [263, 30] on icon "button" at bounding box center [260, 31] width 13 height 13
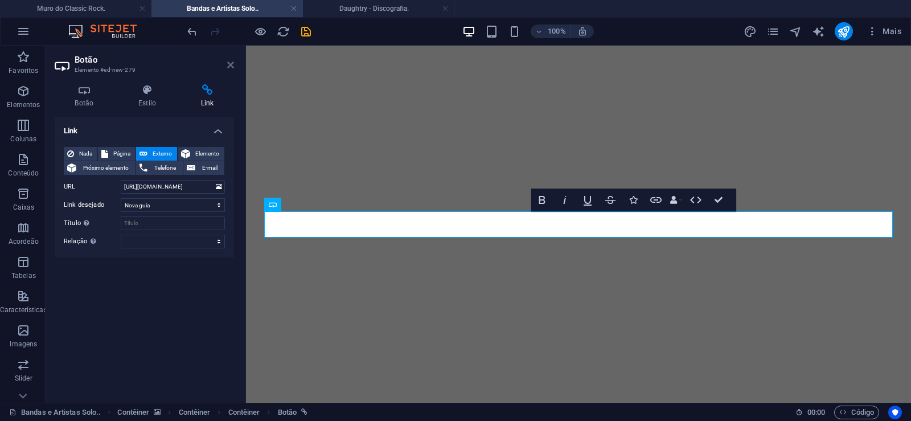
drag, startPoint x: 230, startPoint y: 67, endPoint x: 605, endPoint y: 67, distance: 374.8
click at [230, 67] on icon at bounding box center [230, 64] width 7 height 9
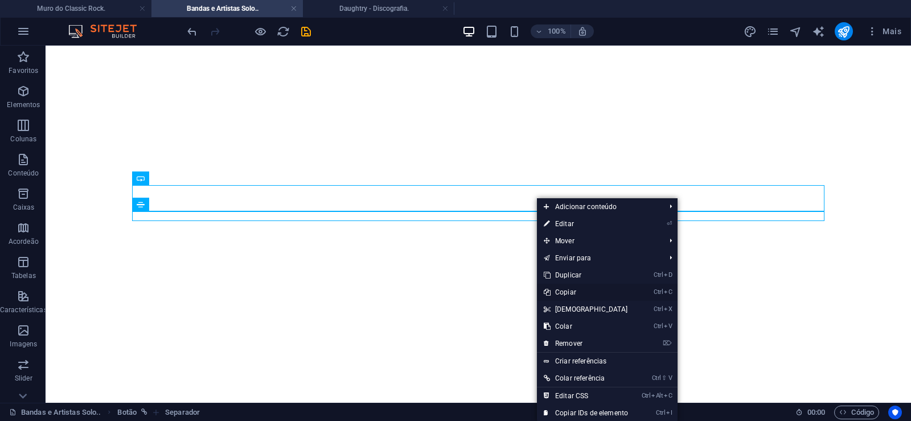
click at [574, 293] on link "Ctrl C Copiar" at bounding box center [586, 292] width 98 height 17
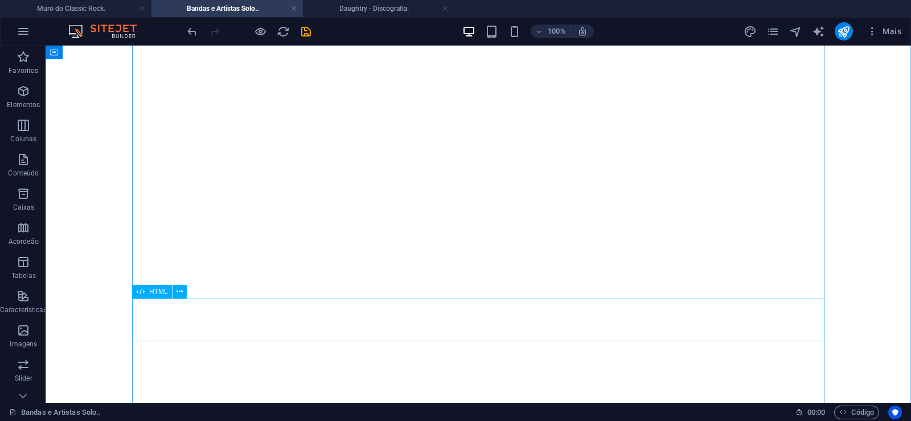
scroll to position [290, 0]
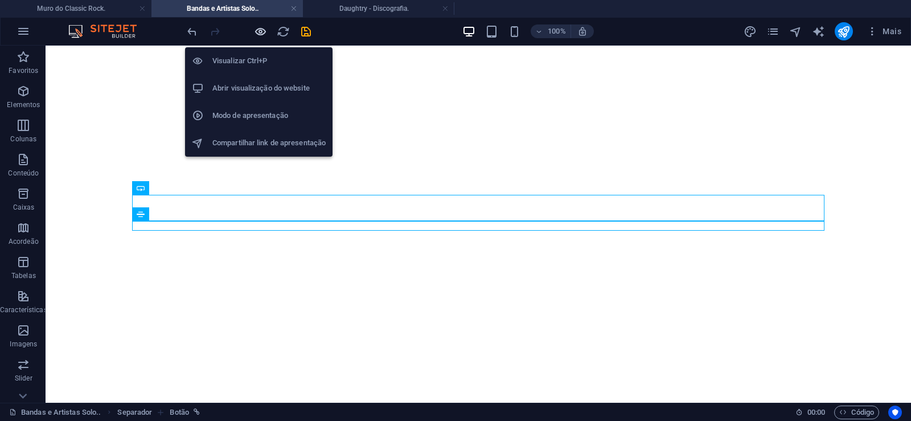
click at [258, 31] on icon "button" at bounding box center [260, 31] width 13 height 13
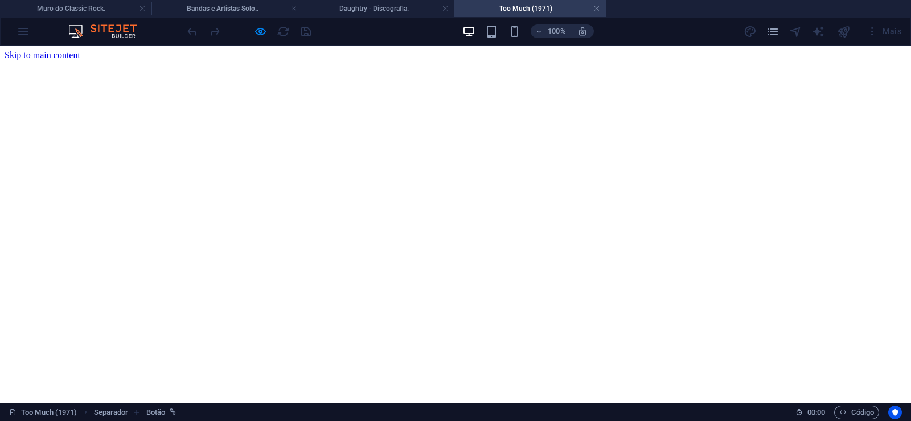
scroll to position [0, 0]
click at [595, 9] on link at bounding box center [596, 8] width 7 height 11
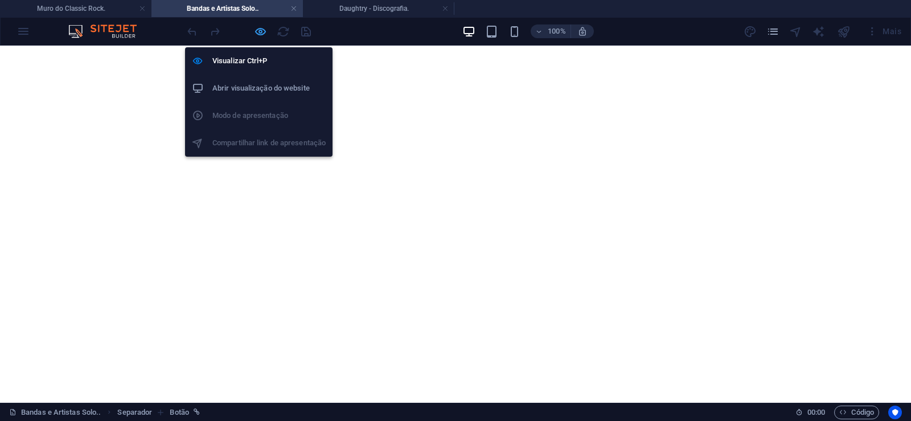
click at [256, 29] on icon "button" at bounding box center [260, 31] width 13 height 13
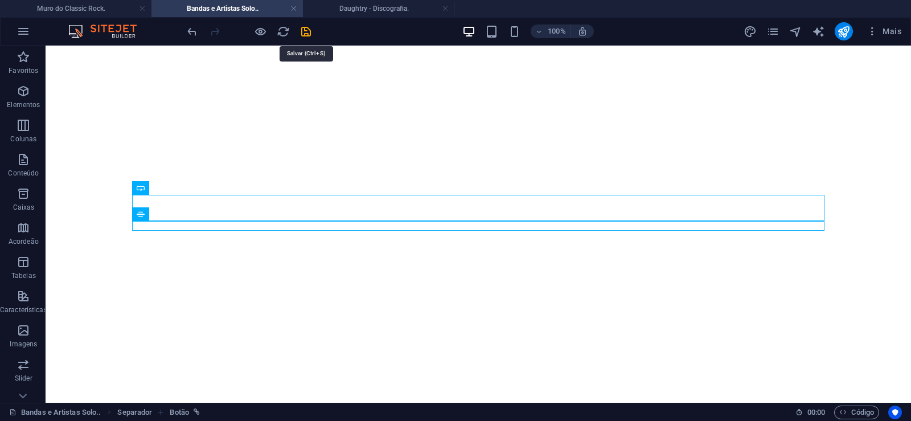
drag, startPoint x: 303, startPoint y: 31, endPoint x: 355, endPoint y: 419, distance: 391.9
click at [303, 30] on icon "save" at bounding box center [306, 31] width 13 height 13
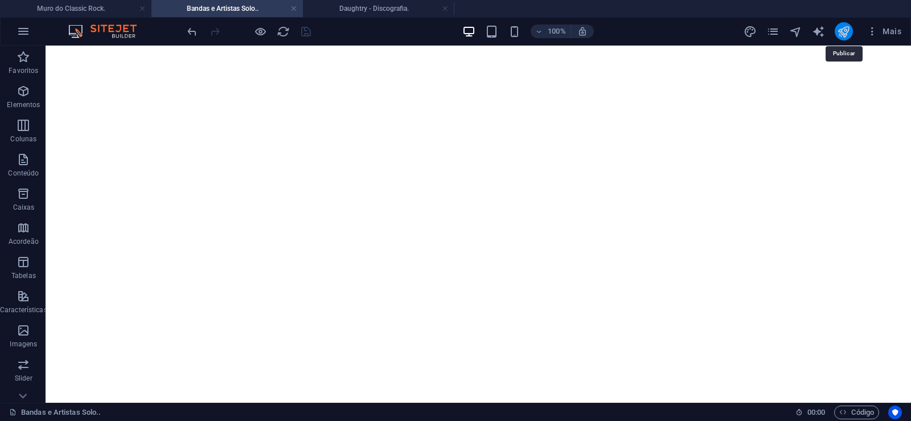
click at [845, 28] on icon "publish" at bounding box center [843, 31] width 13 height 13
